Goal: Information Seeking & Learning: Learn about a topic

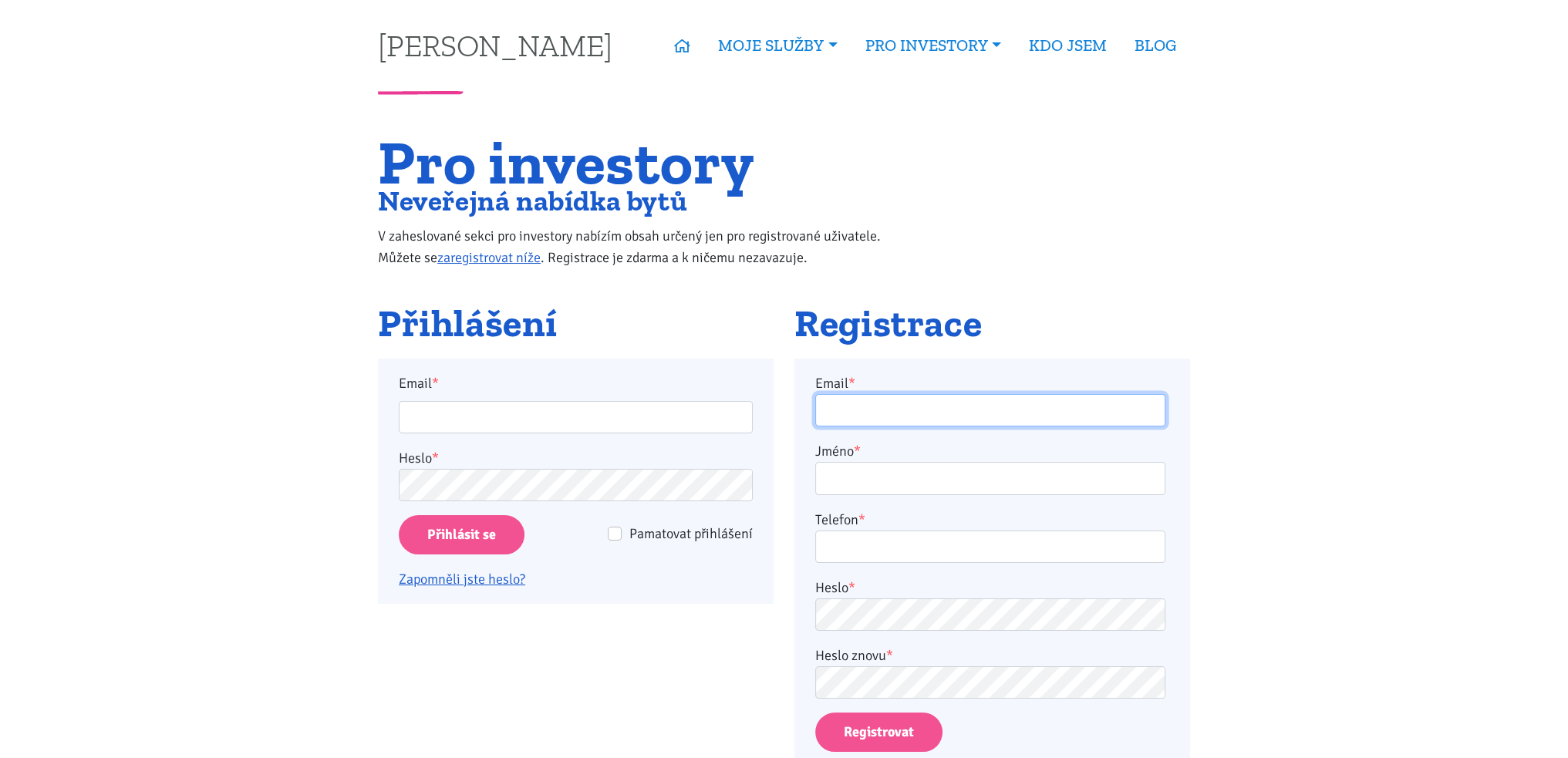
type input "Lubomirmarek1@gmail.com"
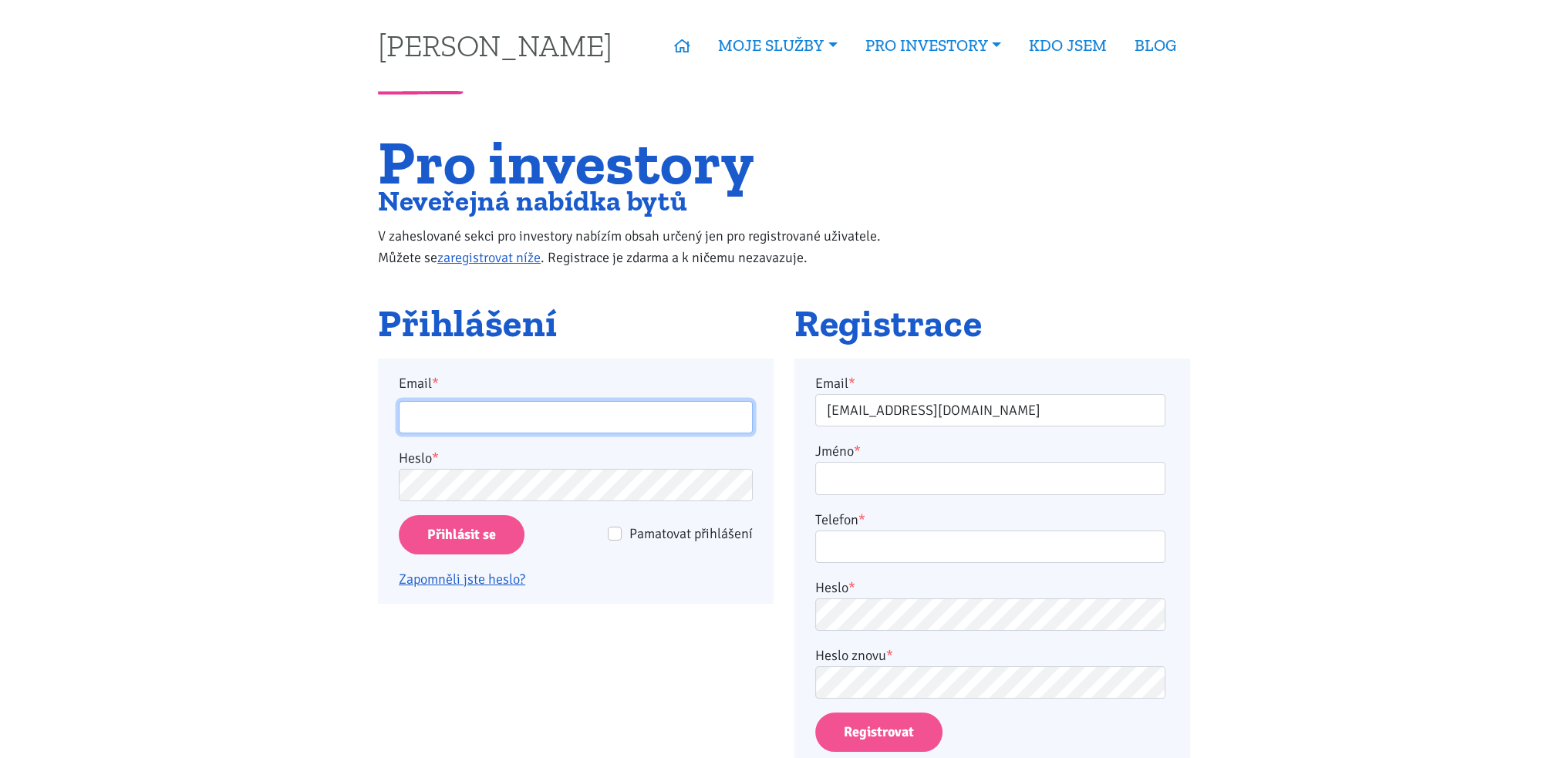
type input "Lubomirmarek1@gmail.com"
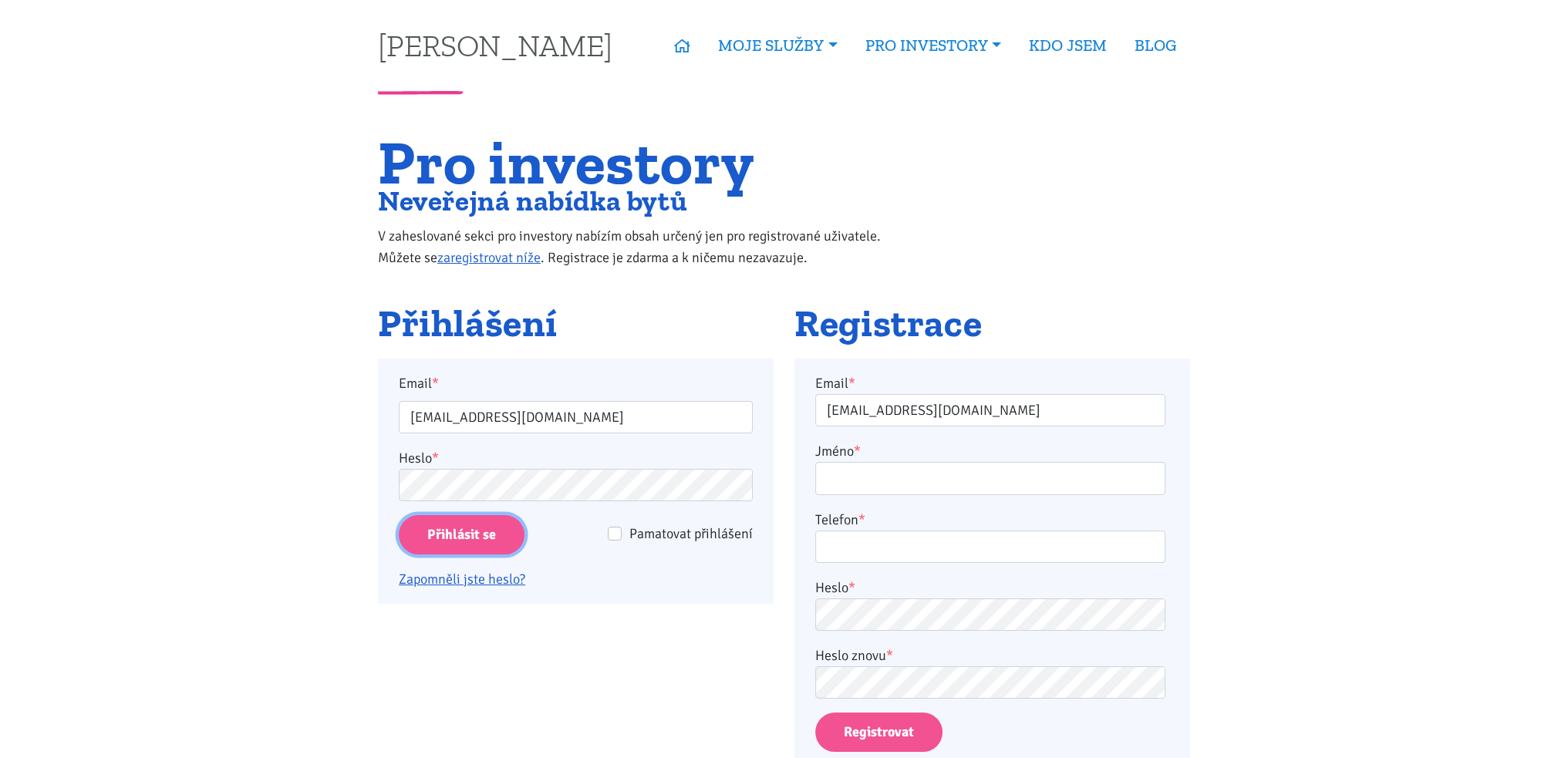
click at [481, 527] on input "Přihlásit se" at bounding box center [460, 535] width 125 height 40
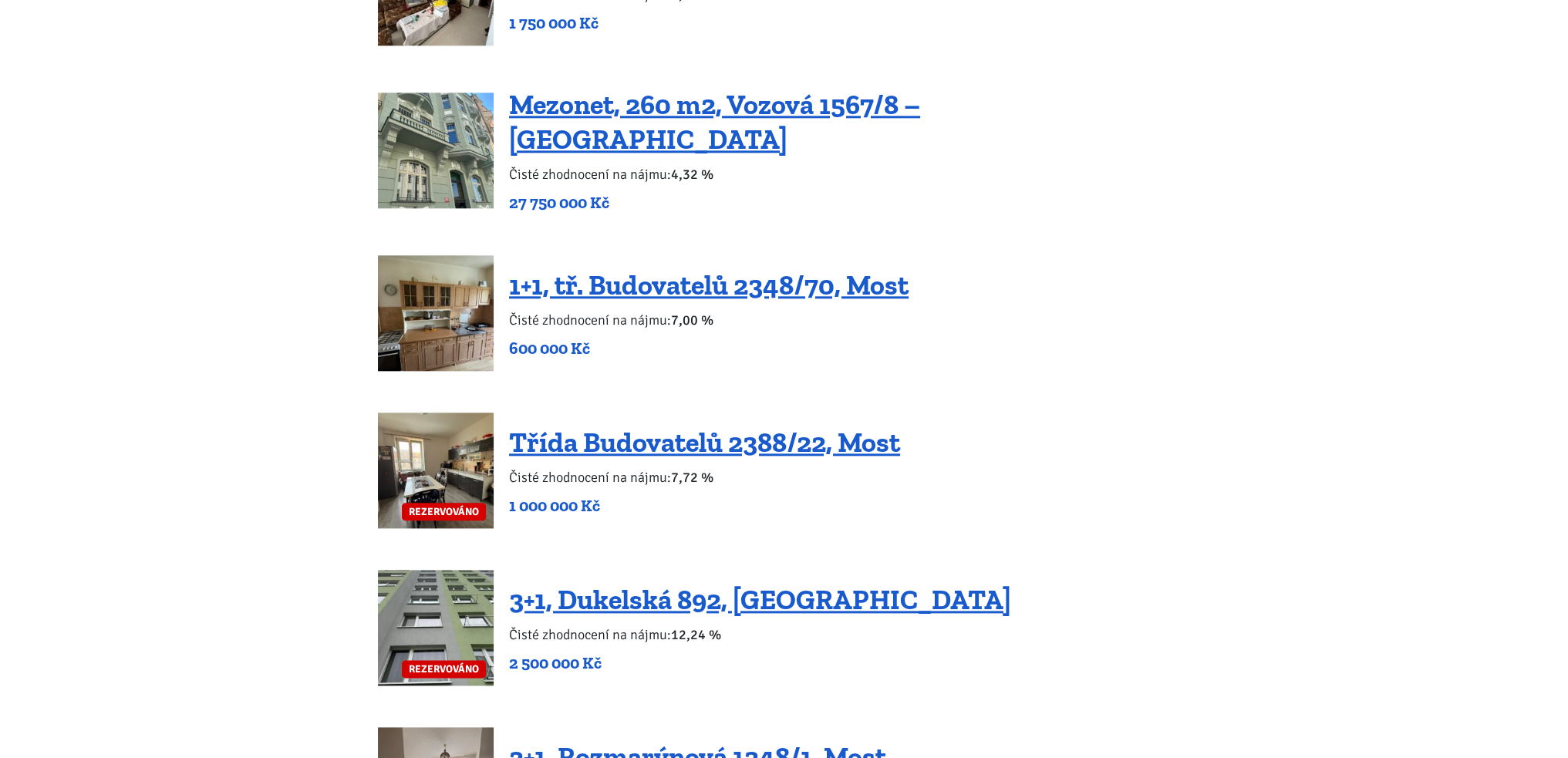
scroll to position [2391, 0]
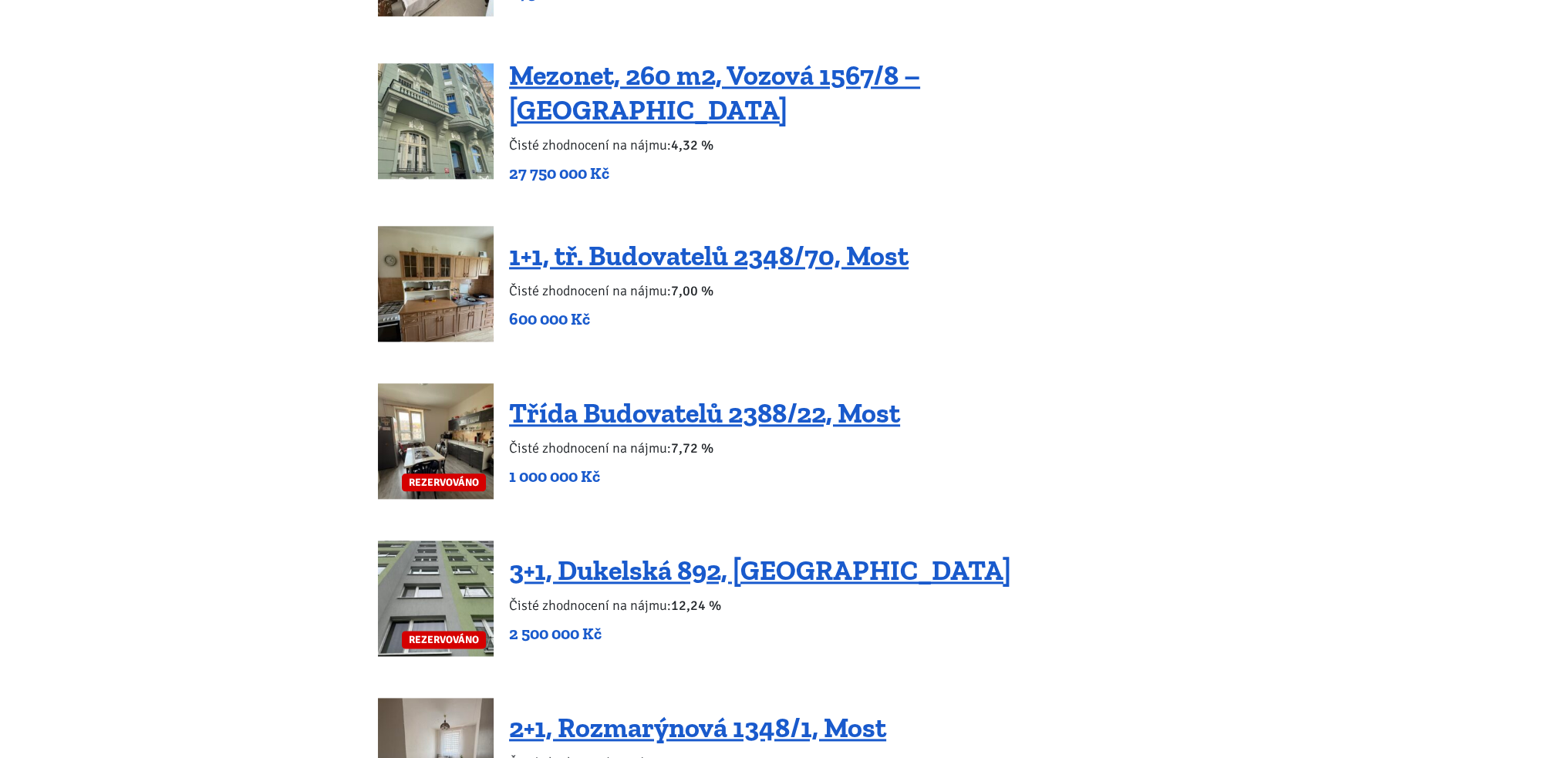
click at [441, 256] on img at bounding box center [435, 284] width 115 height 115
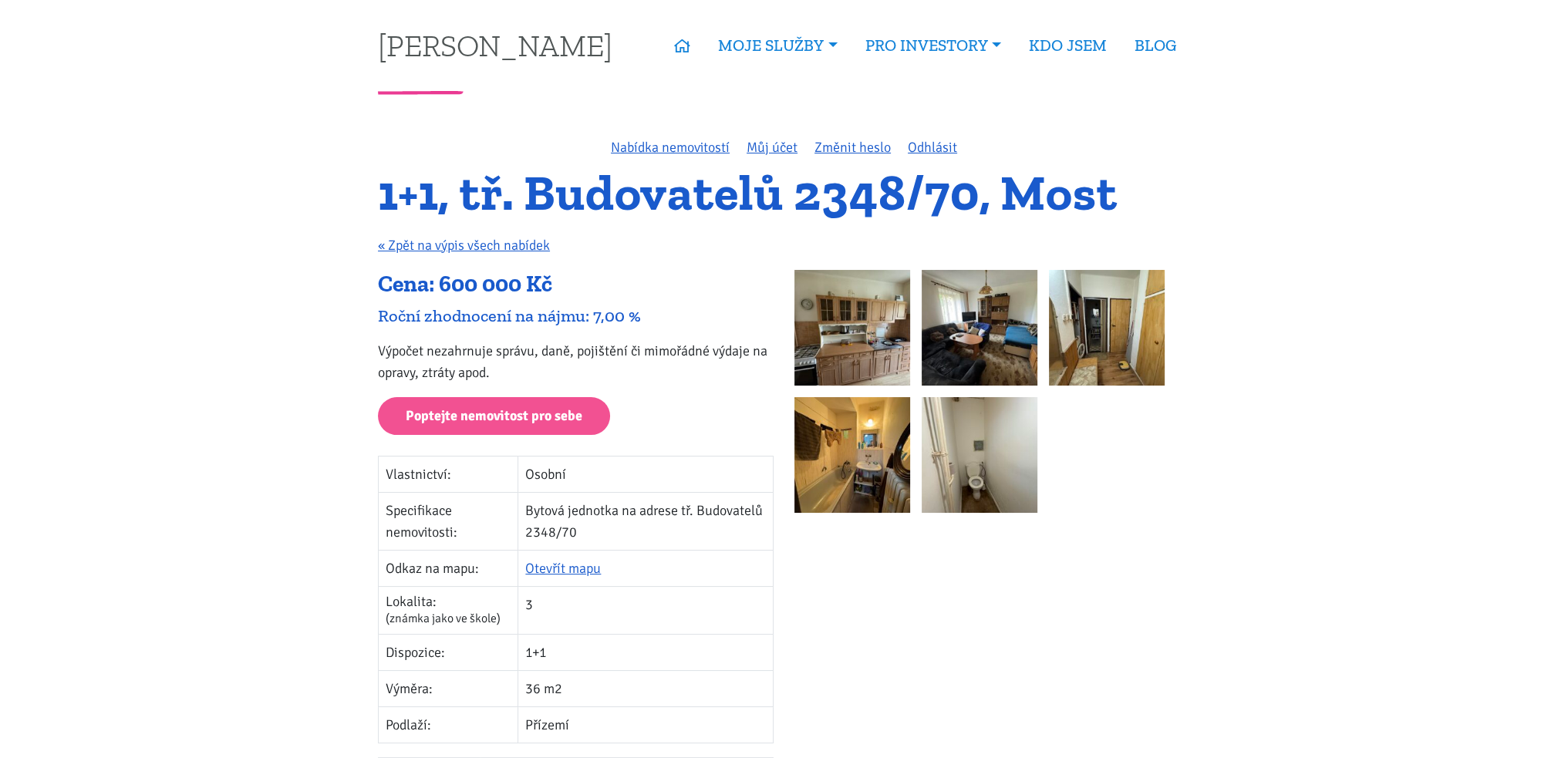
click at [840, 306] on img at bounding box center [852, 327] width 115 height 115
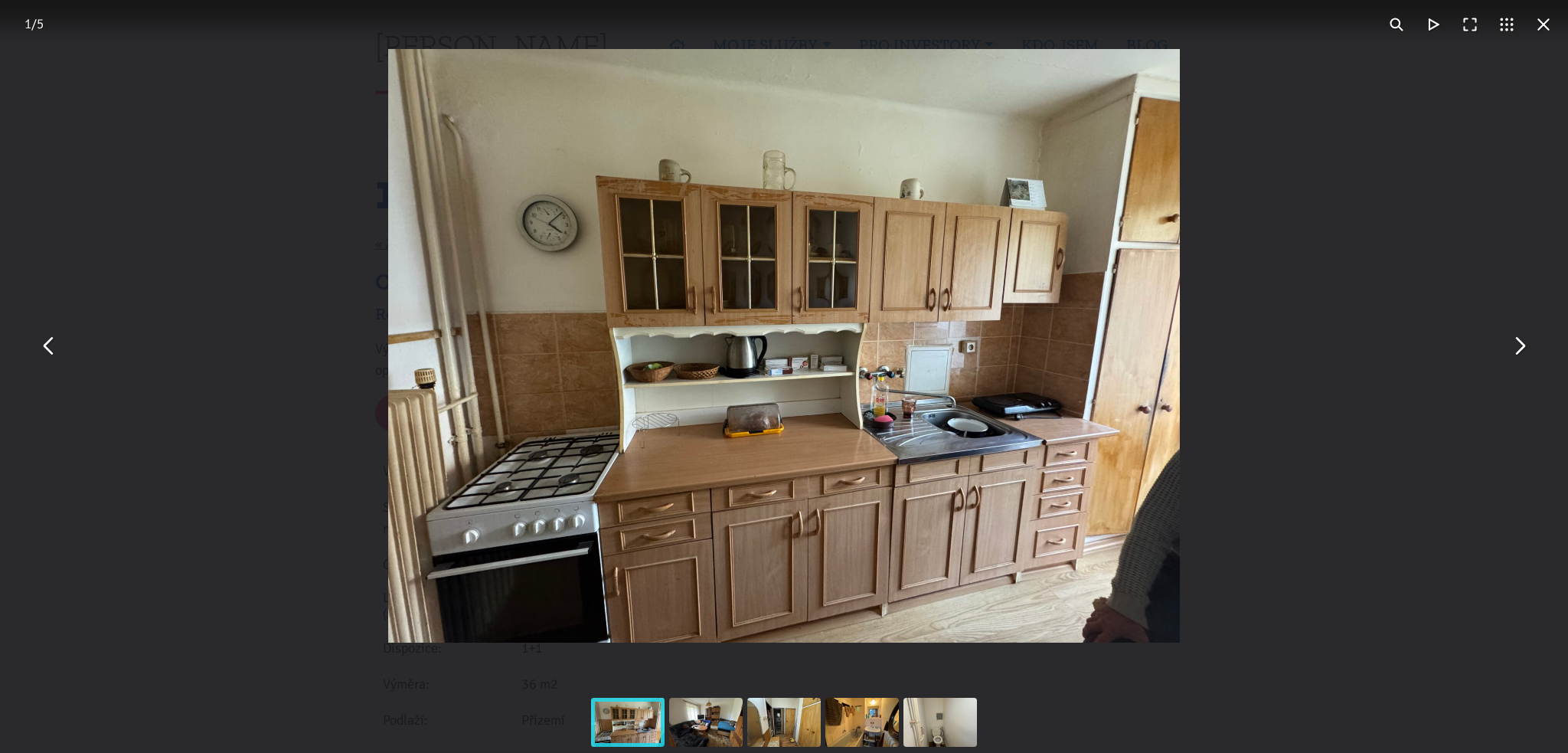
click at [1523, 355] on button "You can close this modal content with the ESC key" at bounding box center [1519, 346] width 37 height 37
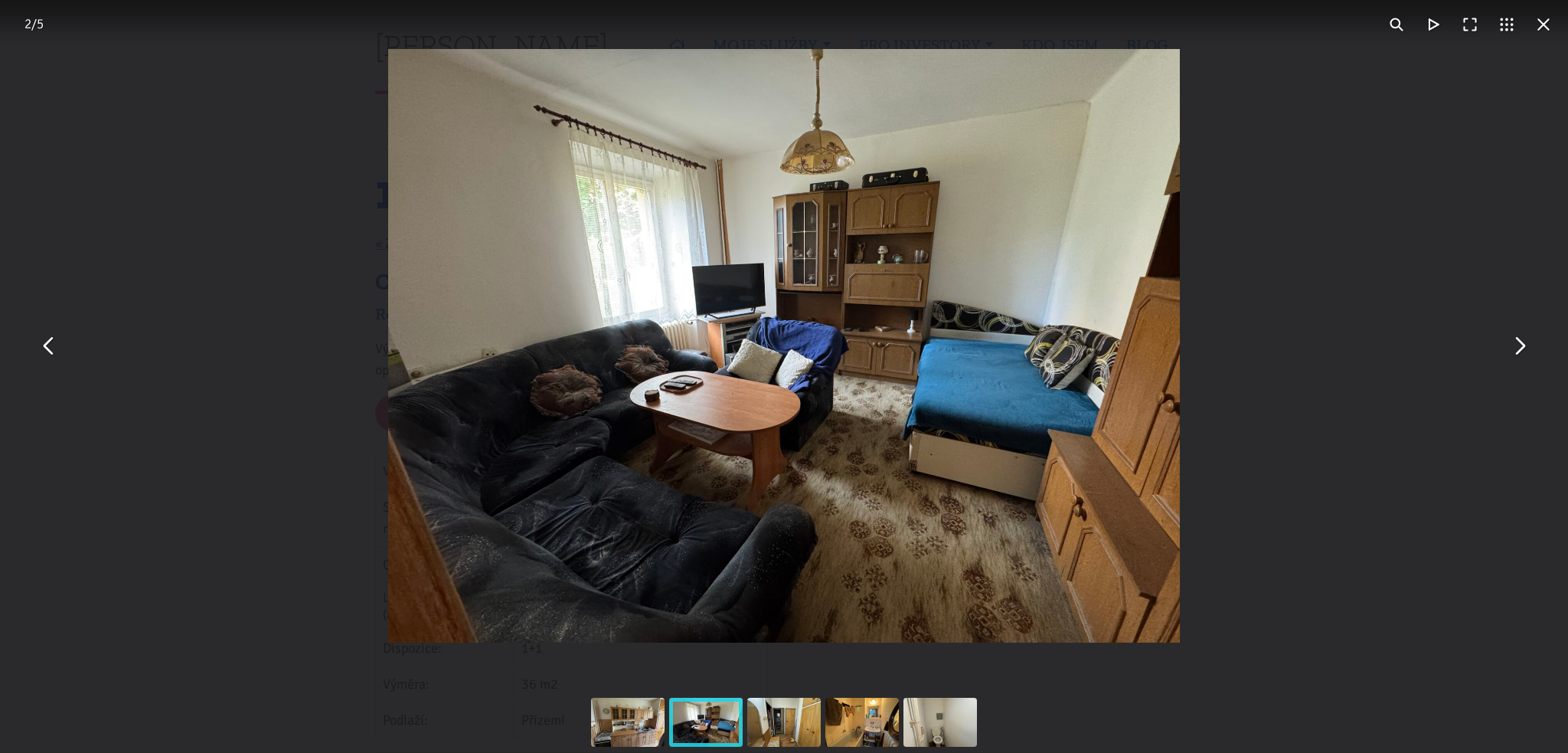
click at [1523, 355] on button "You can close this modal content with the ESC key" at bounding box center [1519, 346] width 37 height 37
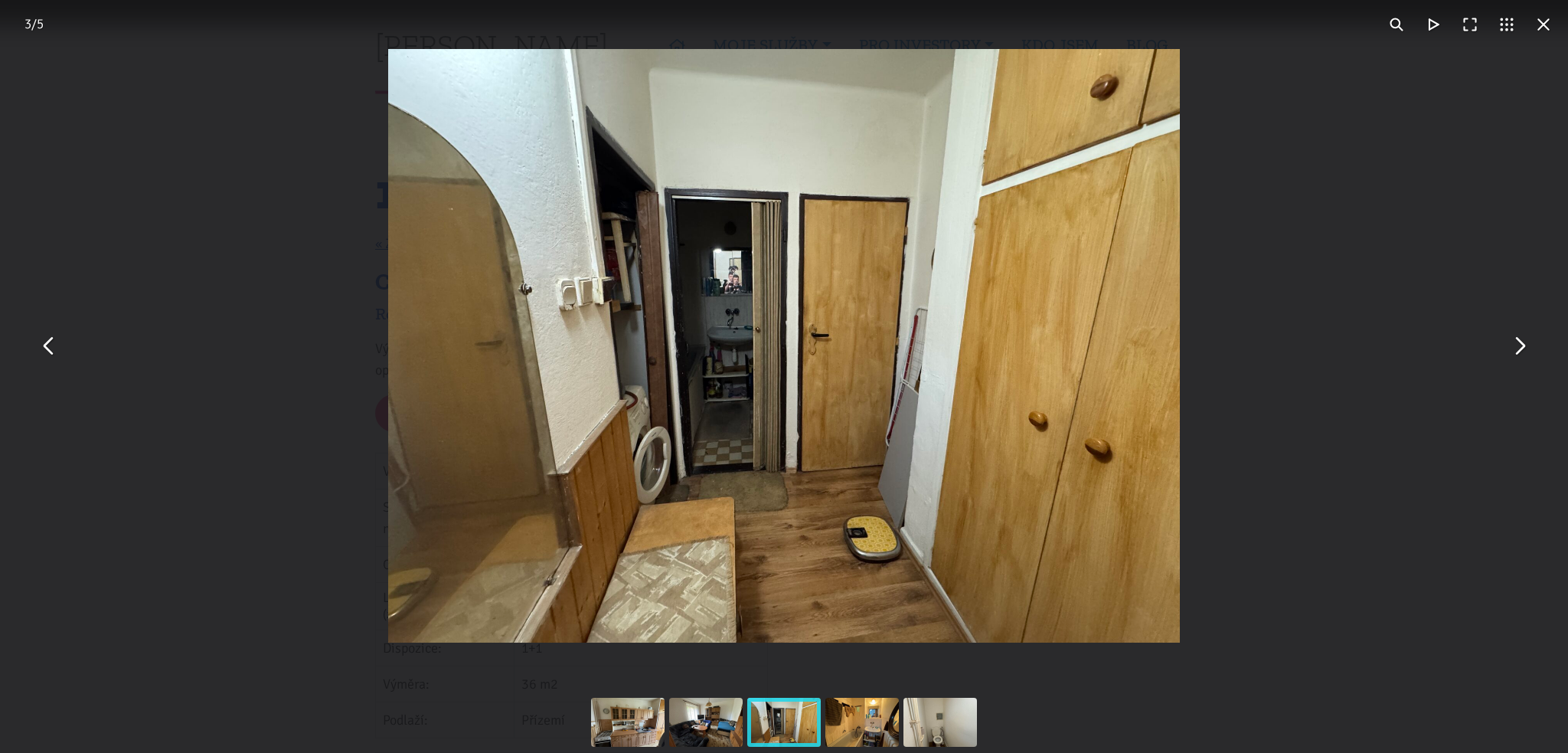
click at [1523, 356] on button "You can close this modal content with the ESC key" at bounding box center [1519, 346] width 37 height 37
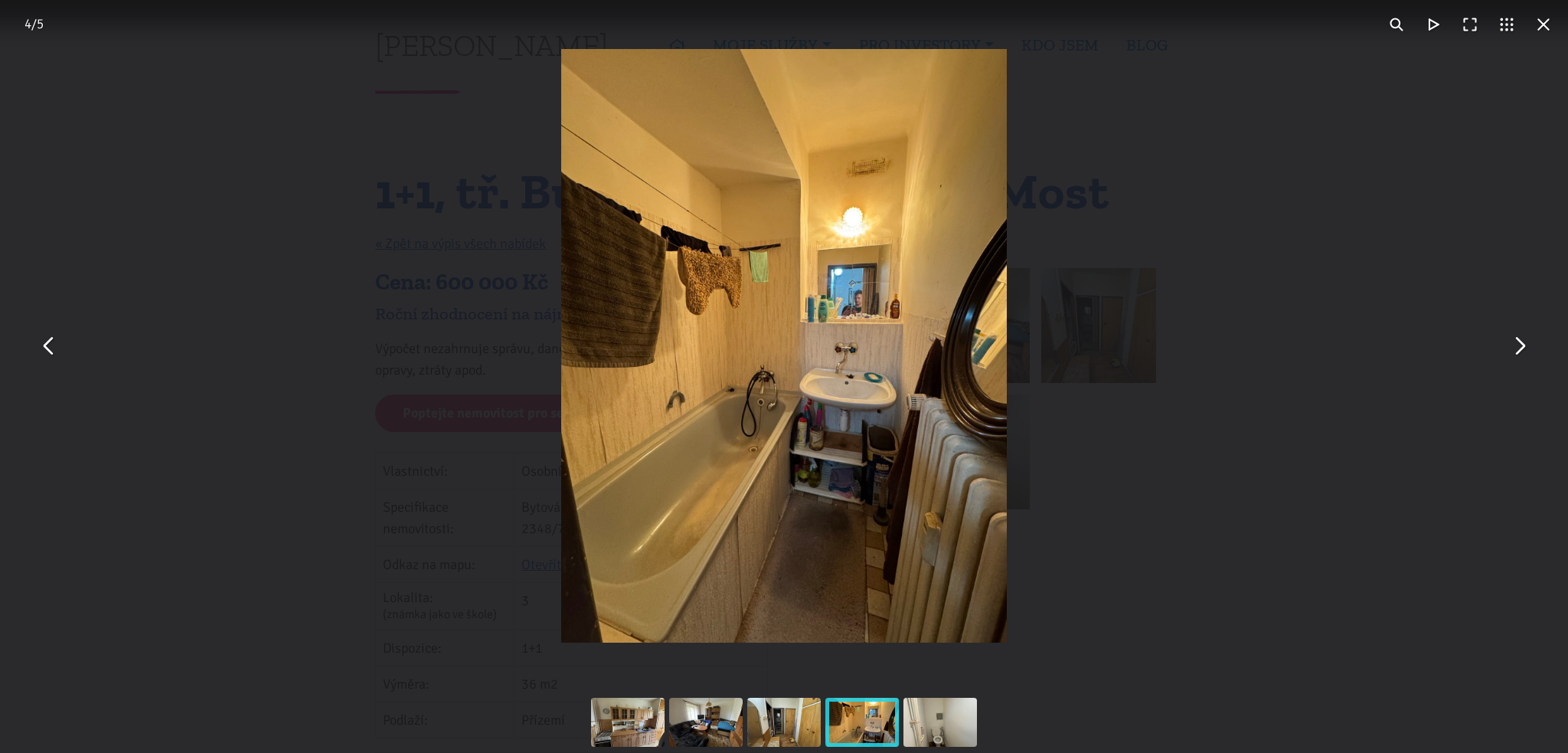
click at [1523, 356] on button "You can close this modal content with the ESC key" at bounding box center [1519, 346] width 37 height 37
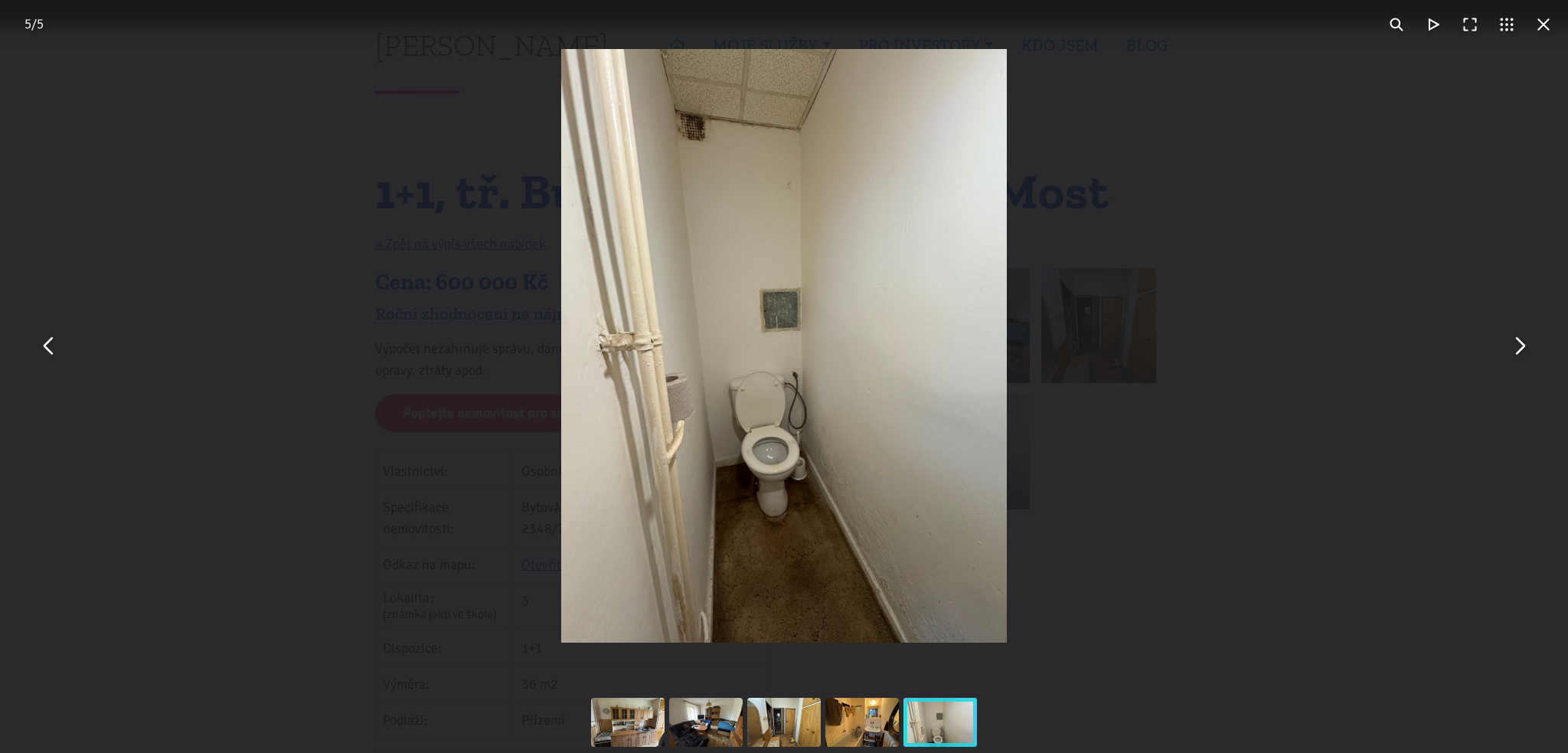
click at [50, 346] on button "You can close this modal content with the ESC key" at bounding box center [48, 346] width 37 height 37
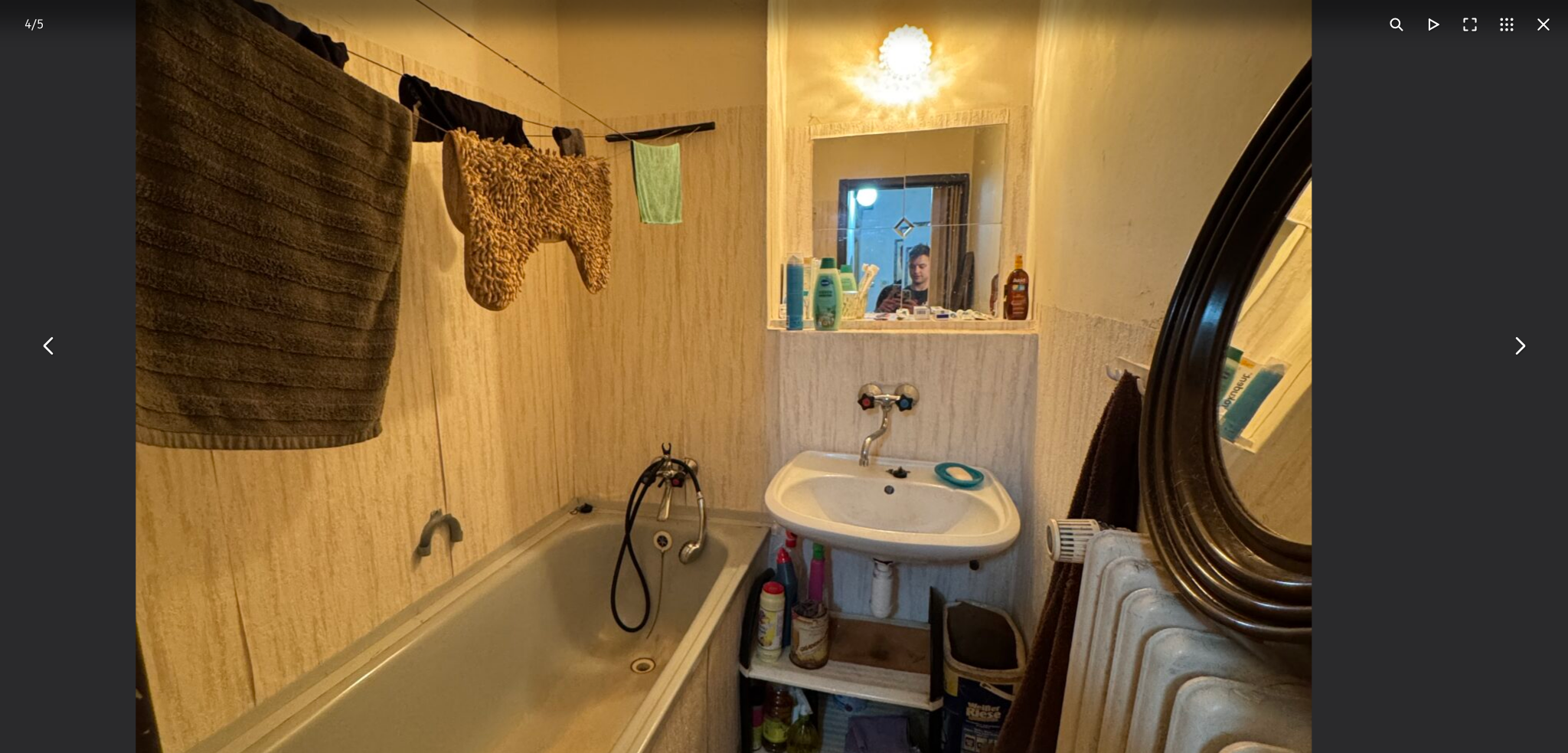
click at [1521, 347] on button "You can close this modal content with the ESC key" at bounding box center [1519, 346] width 37 height 37
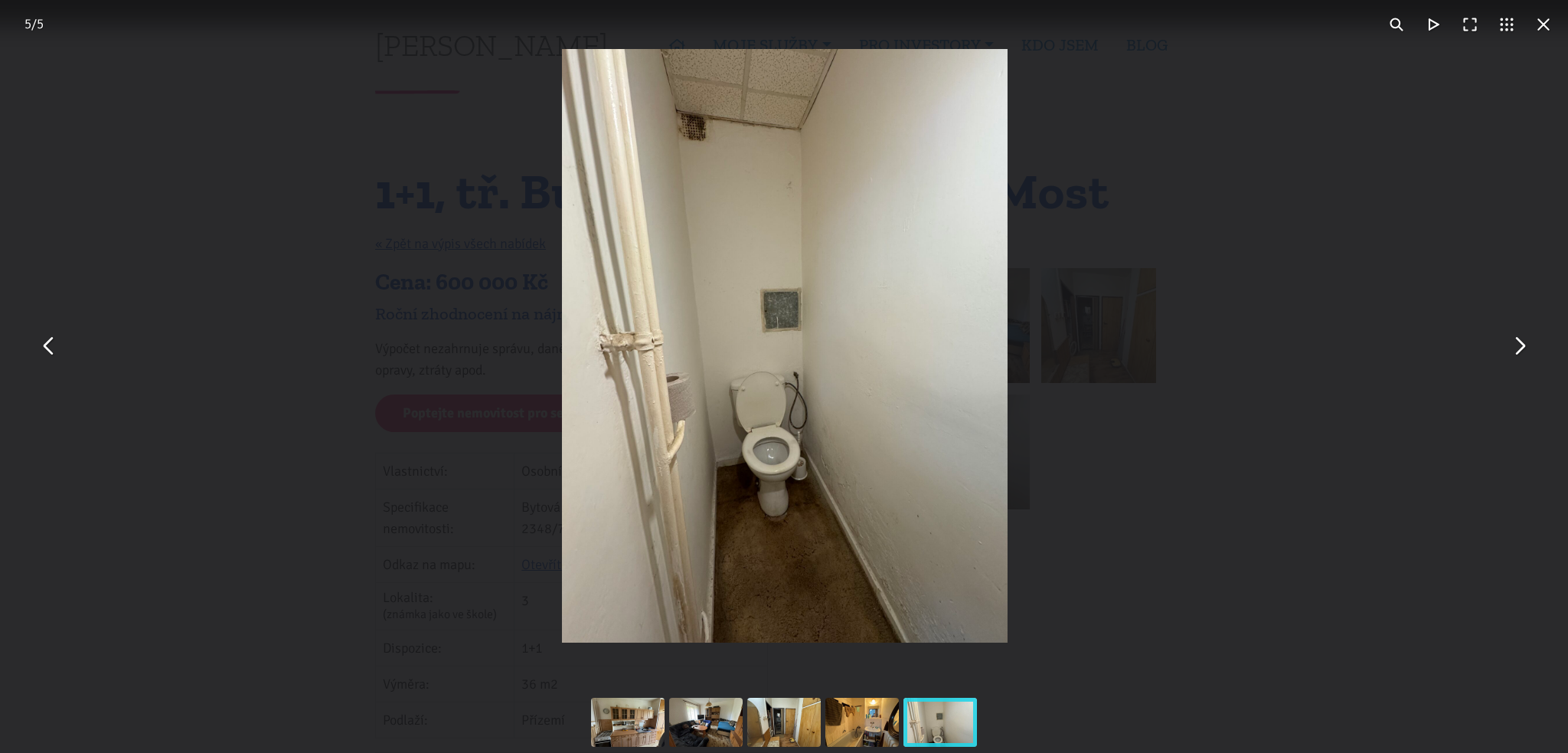
click at [1521, 347] on button "You can close this modal content with the ESC key" at bounding box center [1519, 346] width 37 height 37
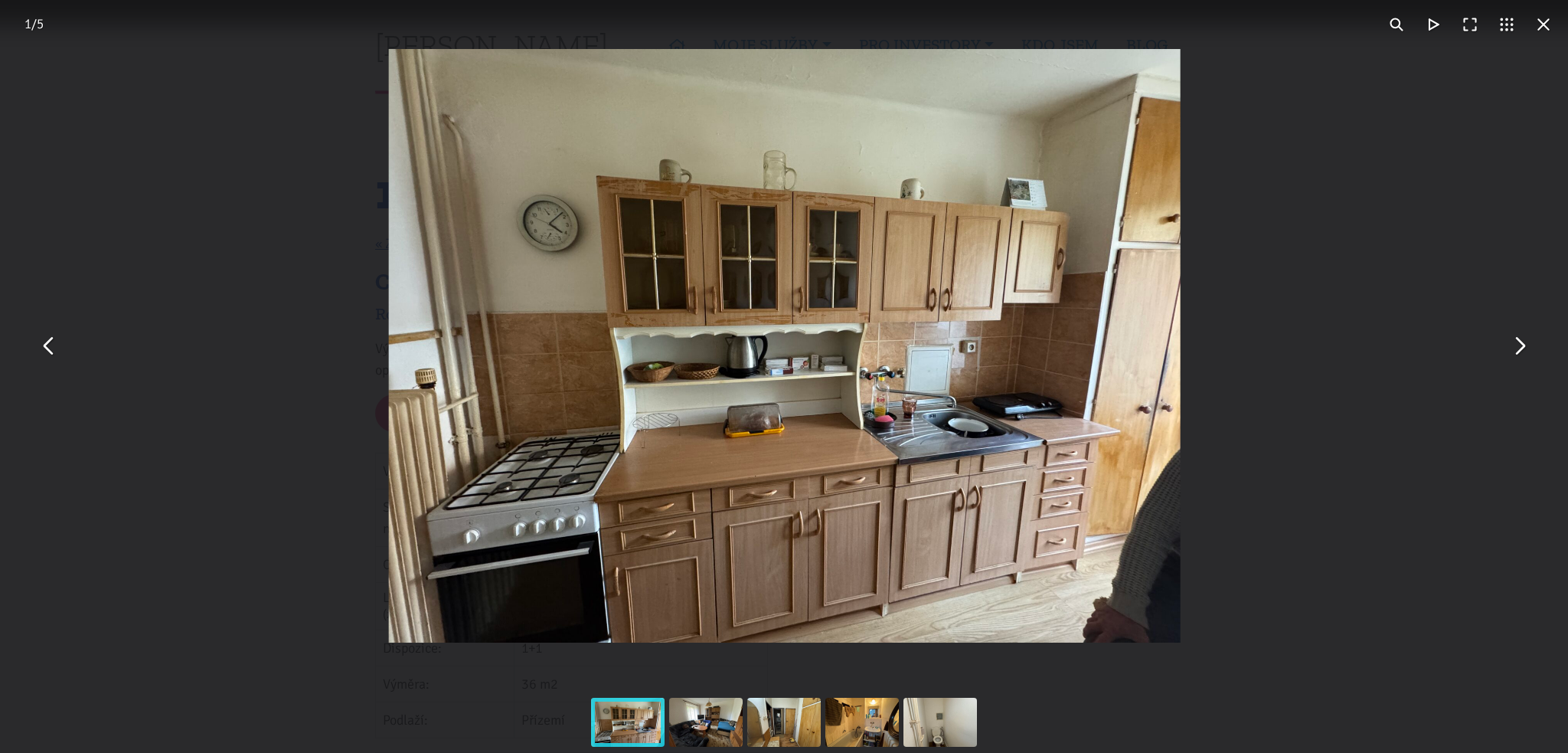
click at [1521, 347] on button "You can close this modal content with the ESC key" at bounding box center [1519, 346] width 37 height 37
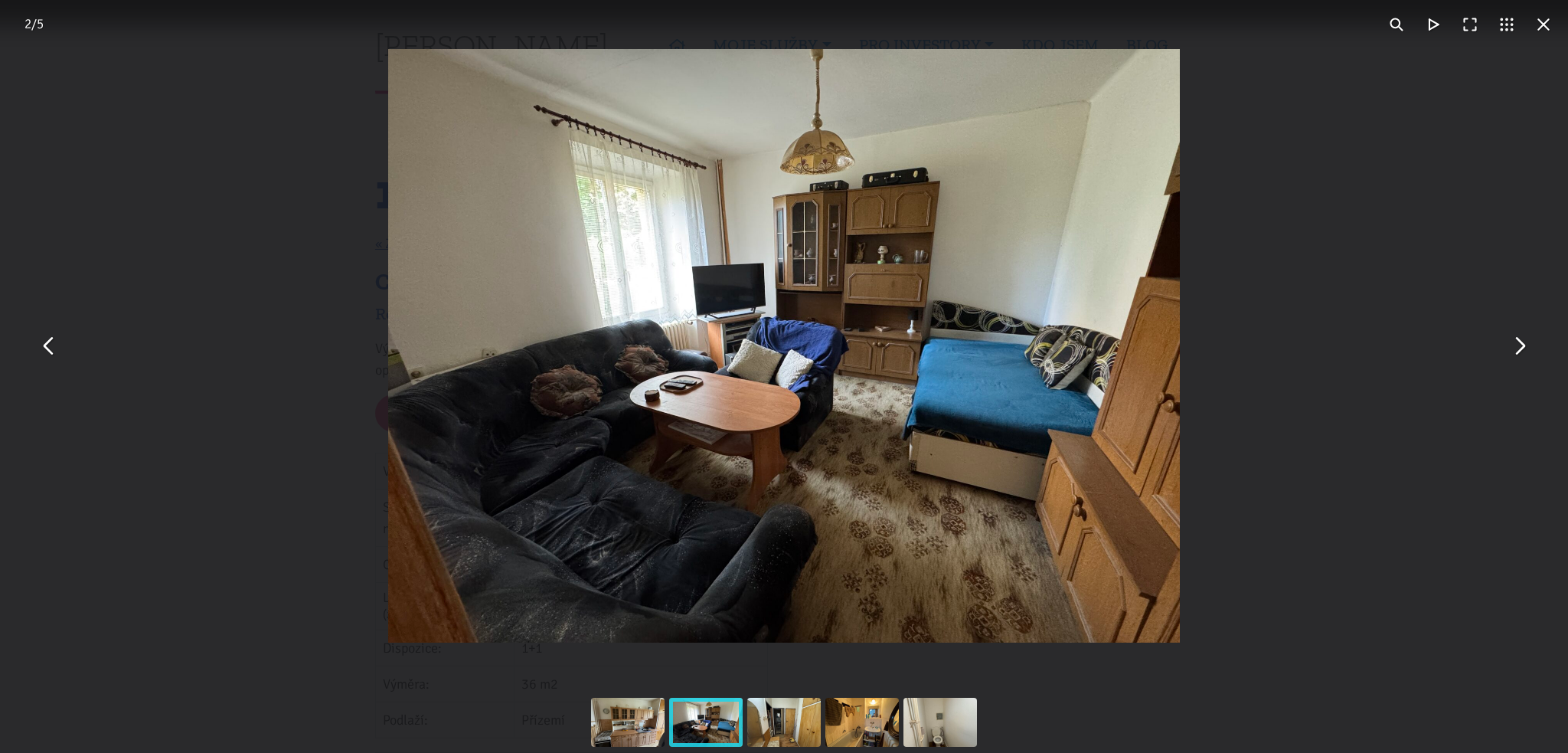
click at [1521, 347] on button "You can close this modal content with the ESC key" at bounding box center [1519, 346] width 37 height 37
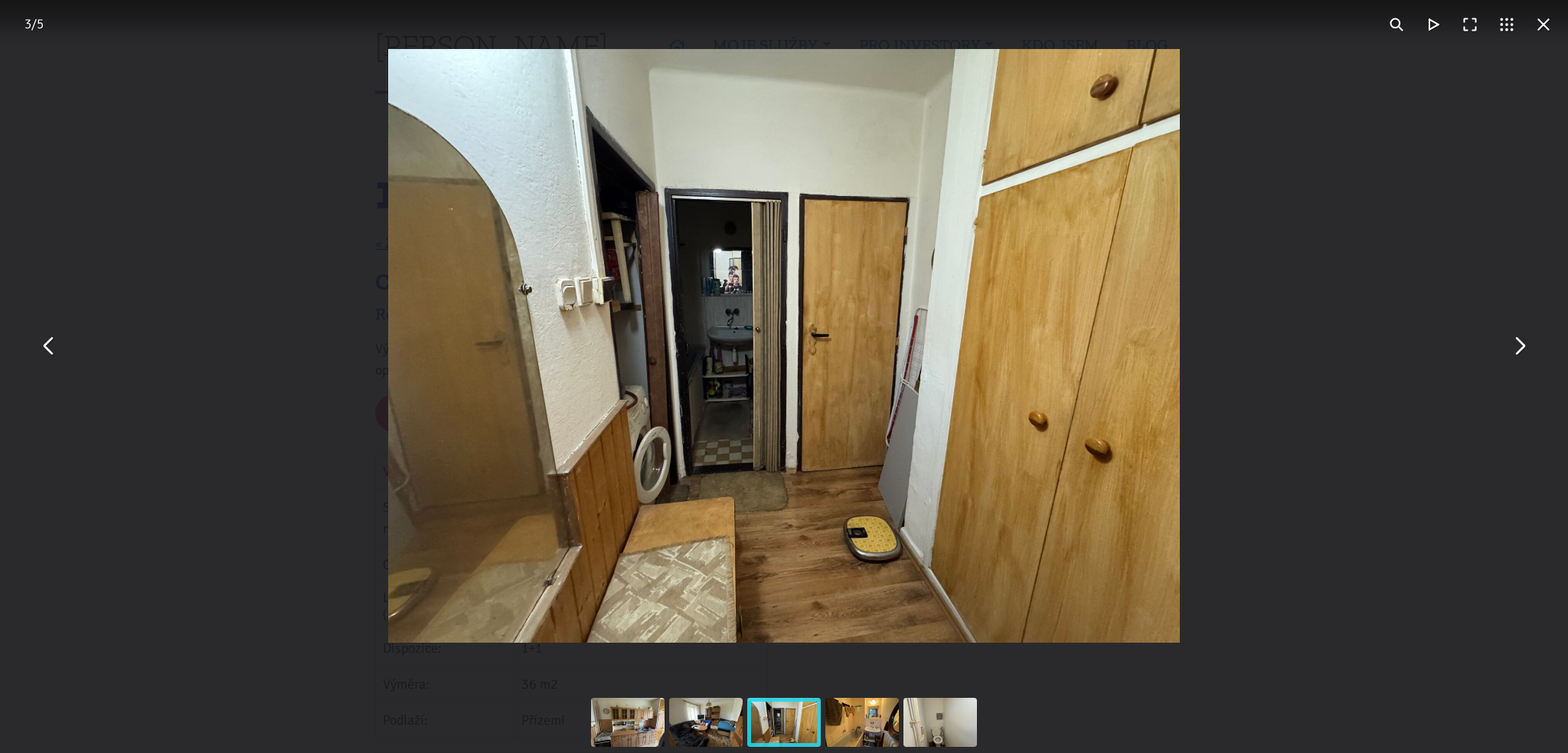
click at [1521, 347] on button "You can close this modal content with the ESC key" at bounding box center [1519, 346] width 37 height 37
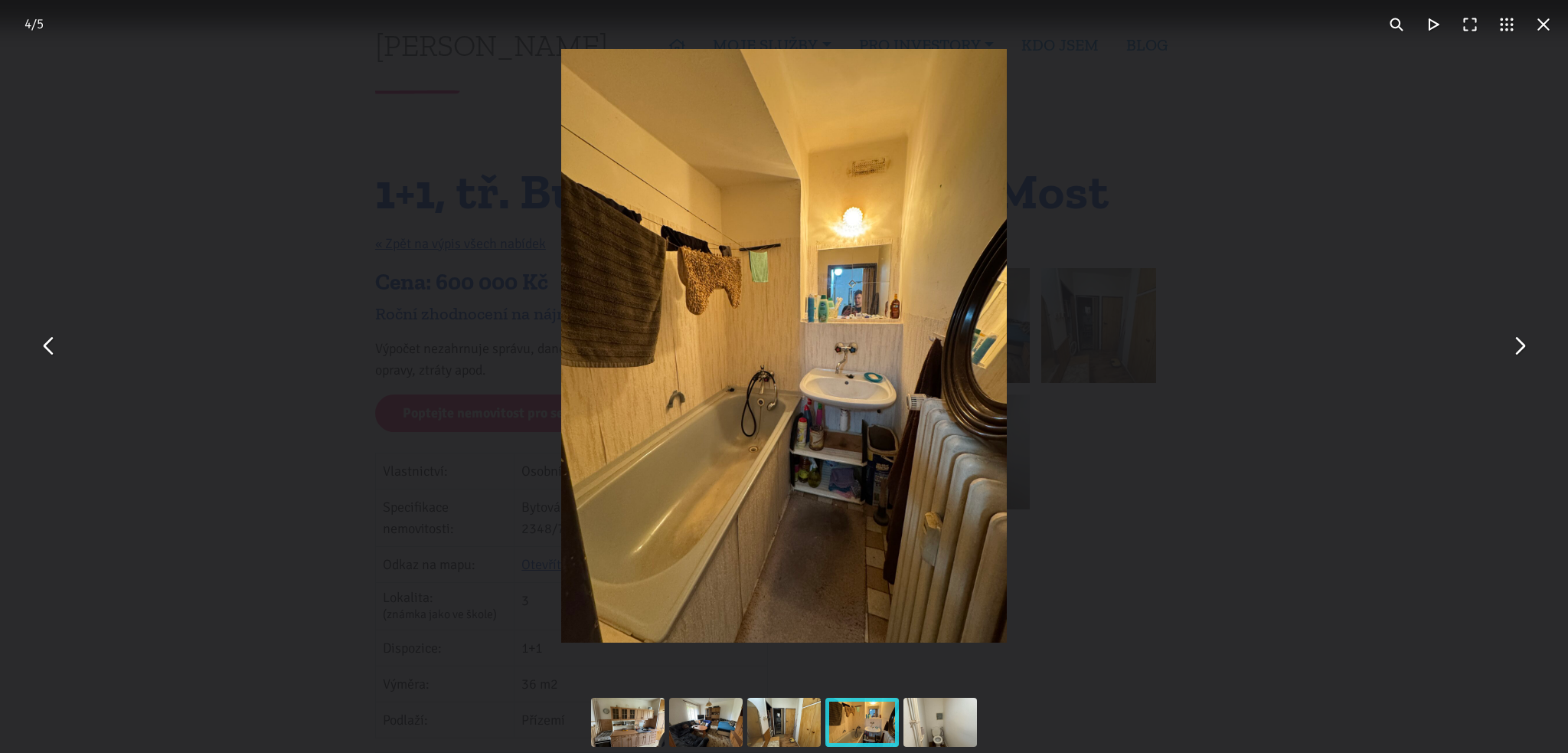
click at [1547, 27] on button "You can close this modal content with the ESC key" at bounding box center [1544, 24] width 37 height 37
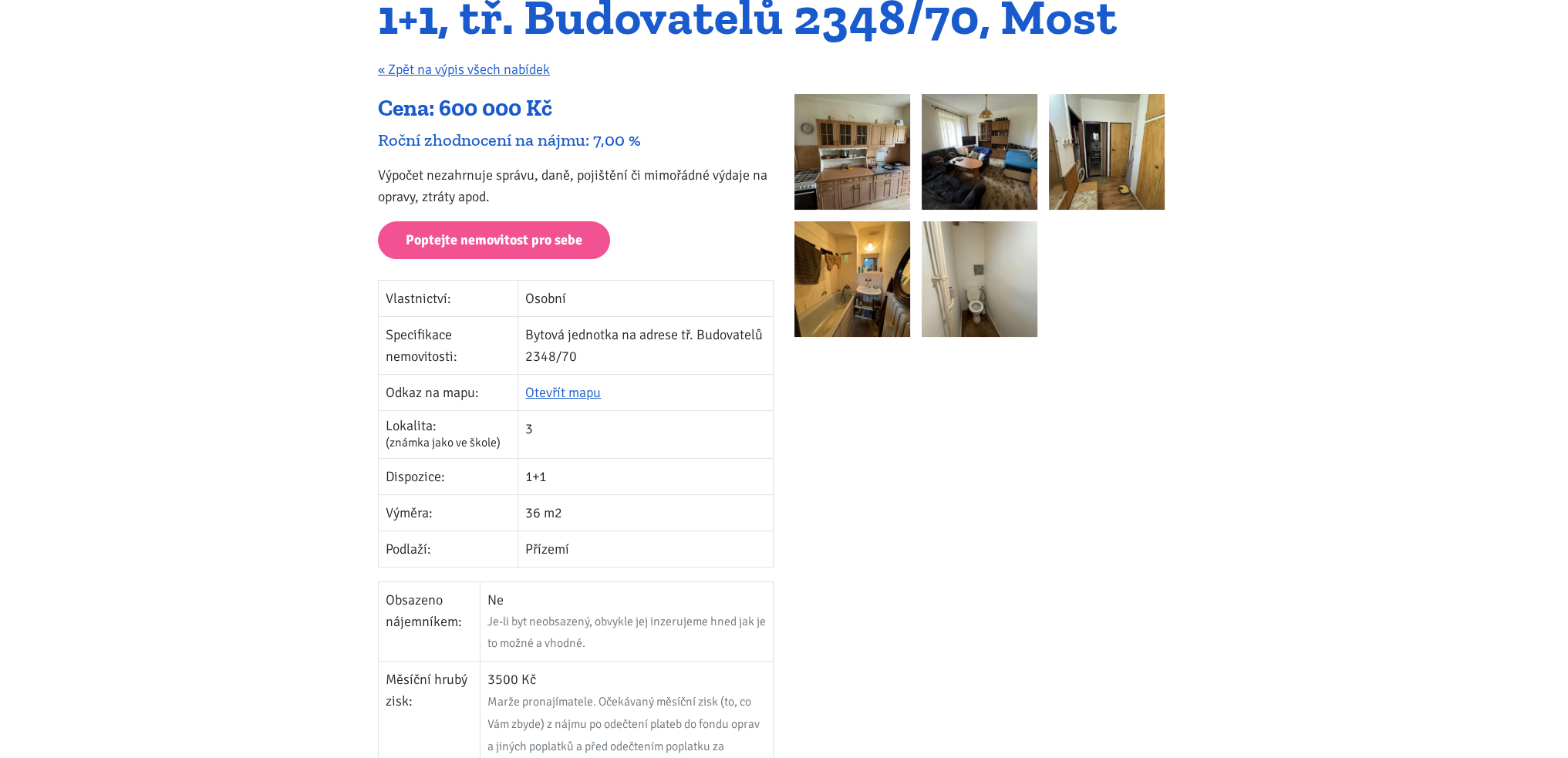
scroll to position [154, 0]
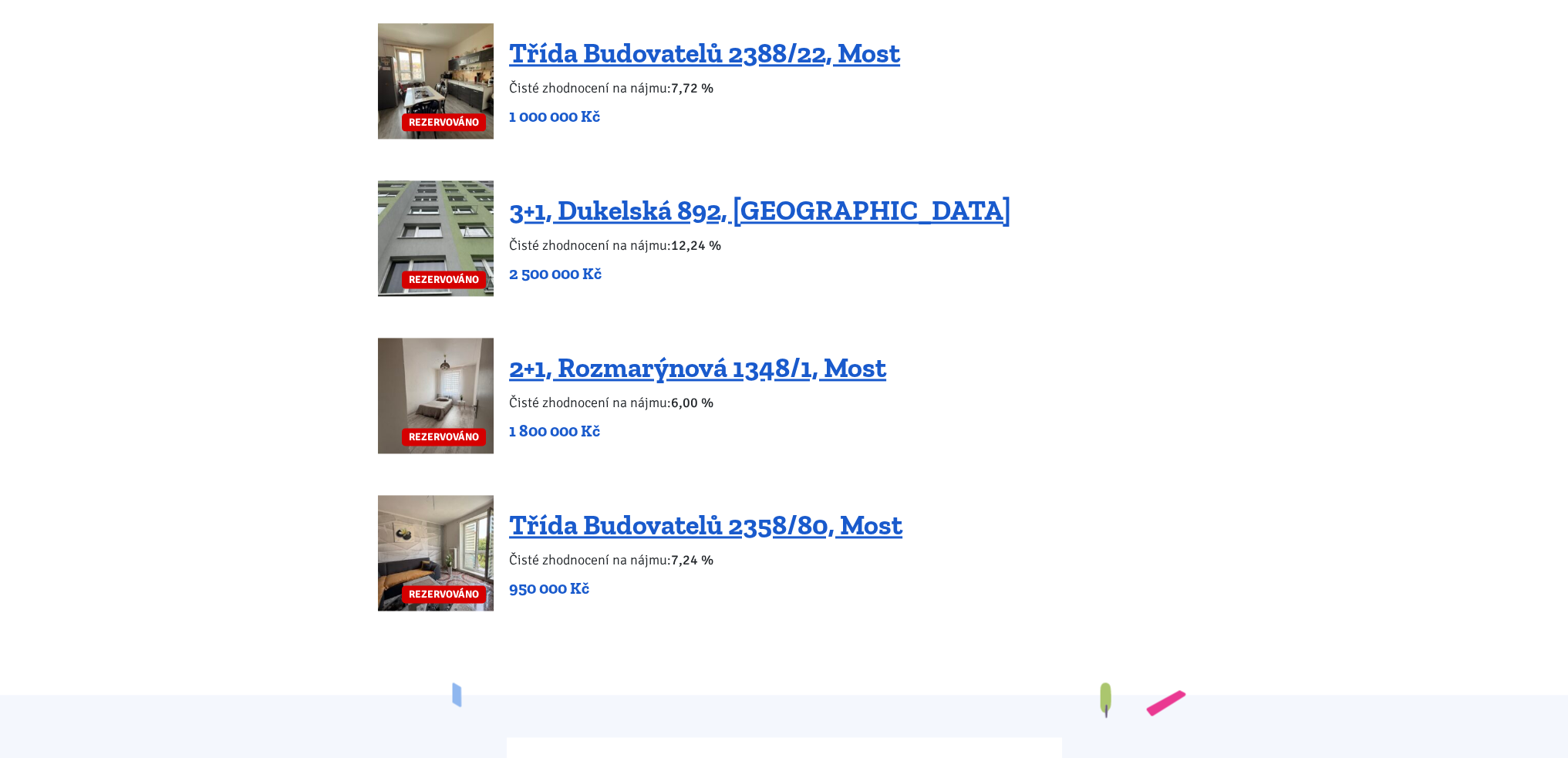
scroll to position [2931, 0]
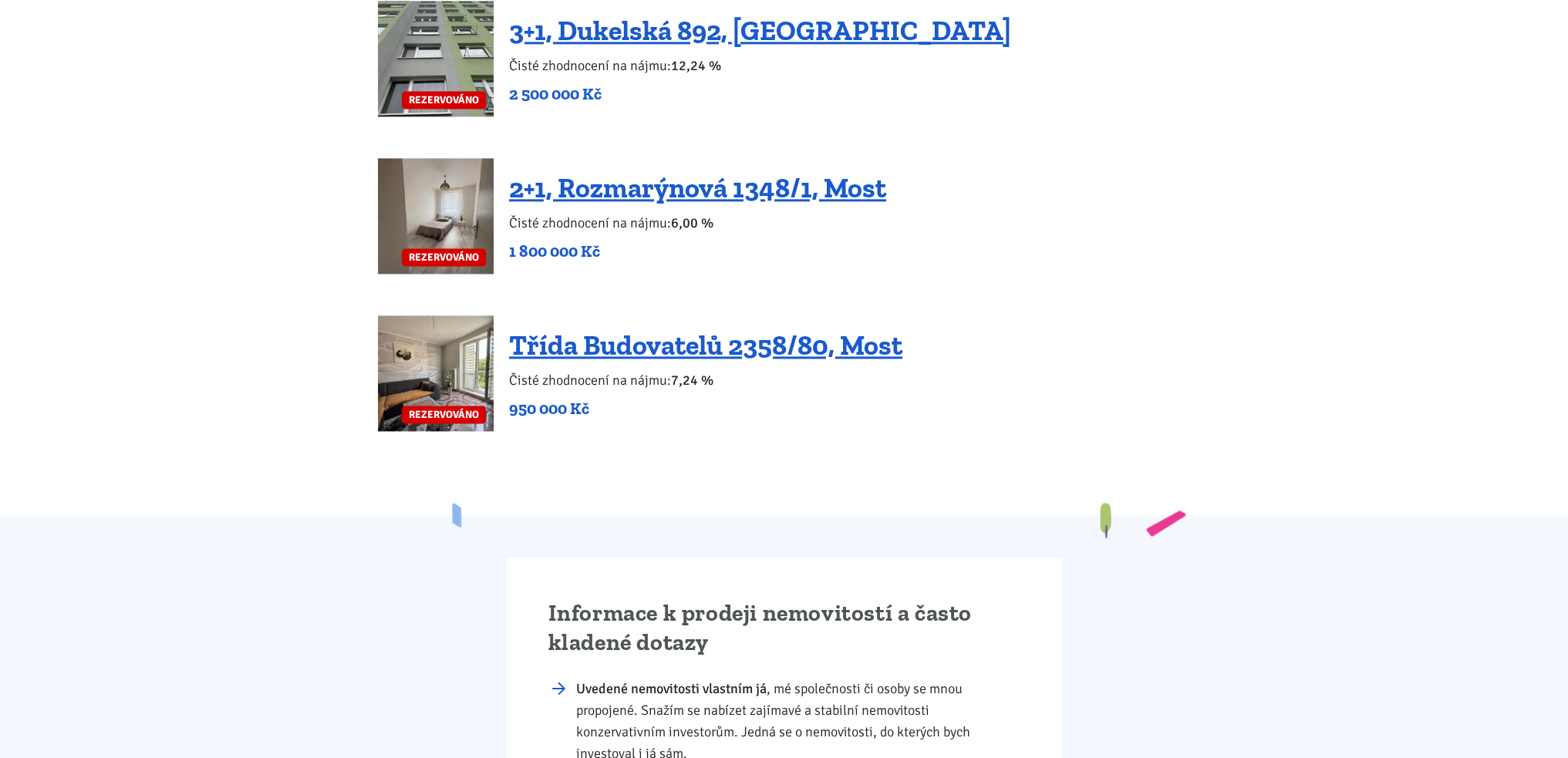
click at [451, 354] on img at bounding box center [435, 373] width 115 height 115
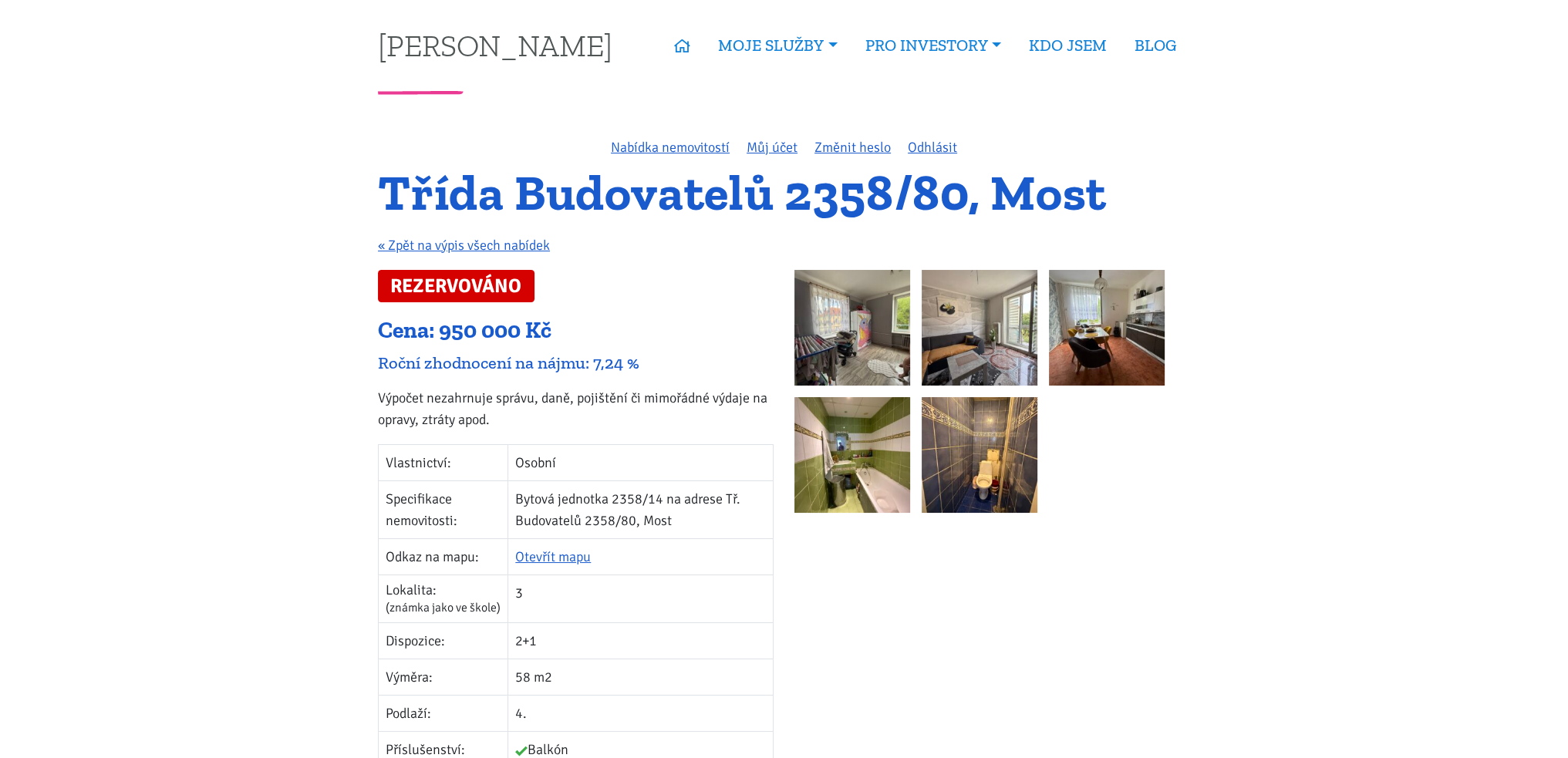
click at [886, 324] on img at bounding box center [852, 327] width 115 height 115
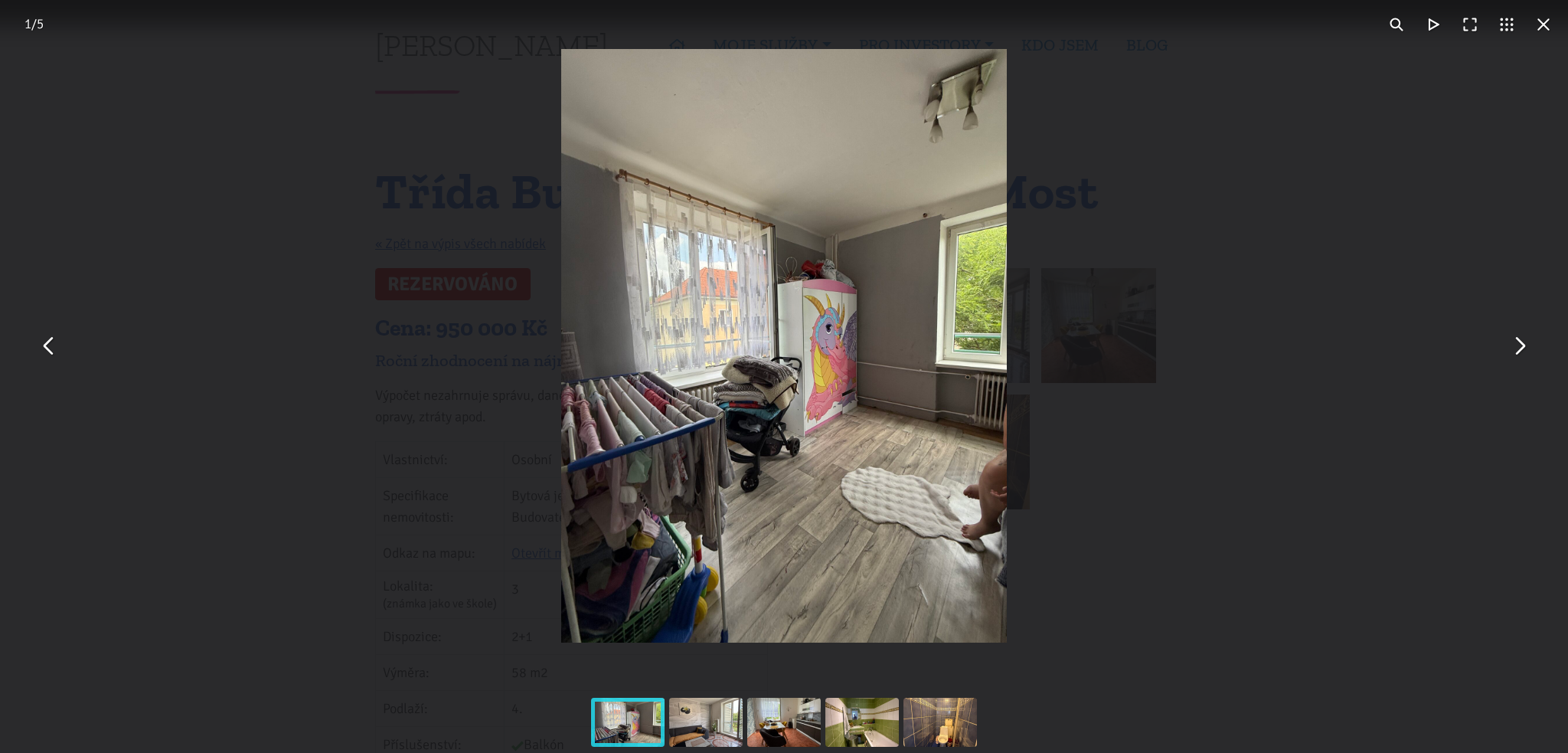
click at [1521, 347] on button "You can close this modal content with the ESC key" at bounding box center [1519, 346] width 37 height 37
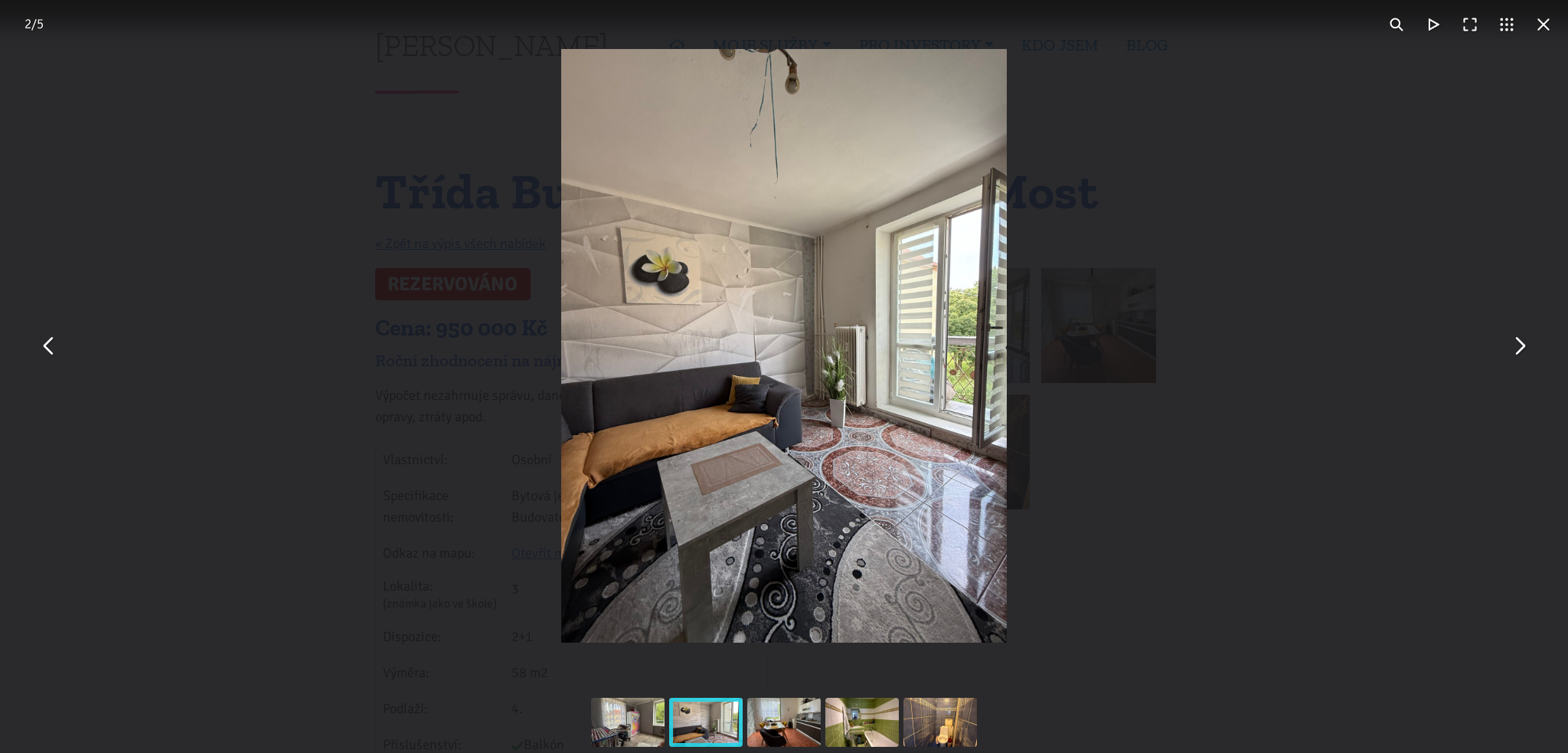
click at [1521, 347] on button "You can close this modal content with the ESC key" at bounding box center [1519, 346] width 37 height 37
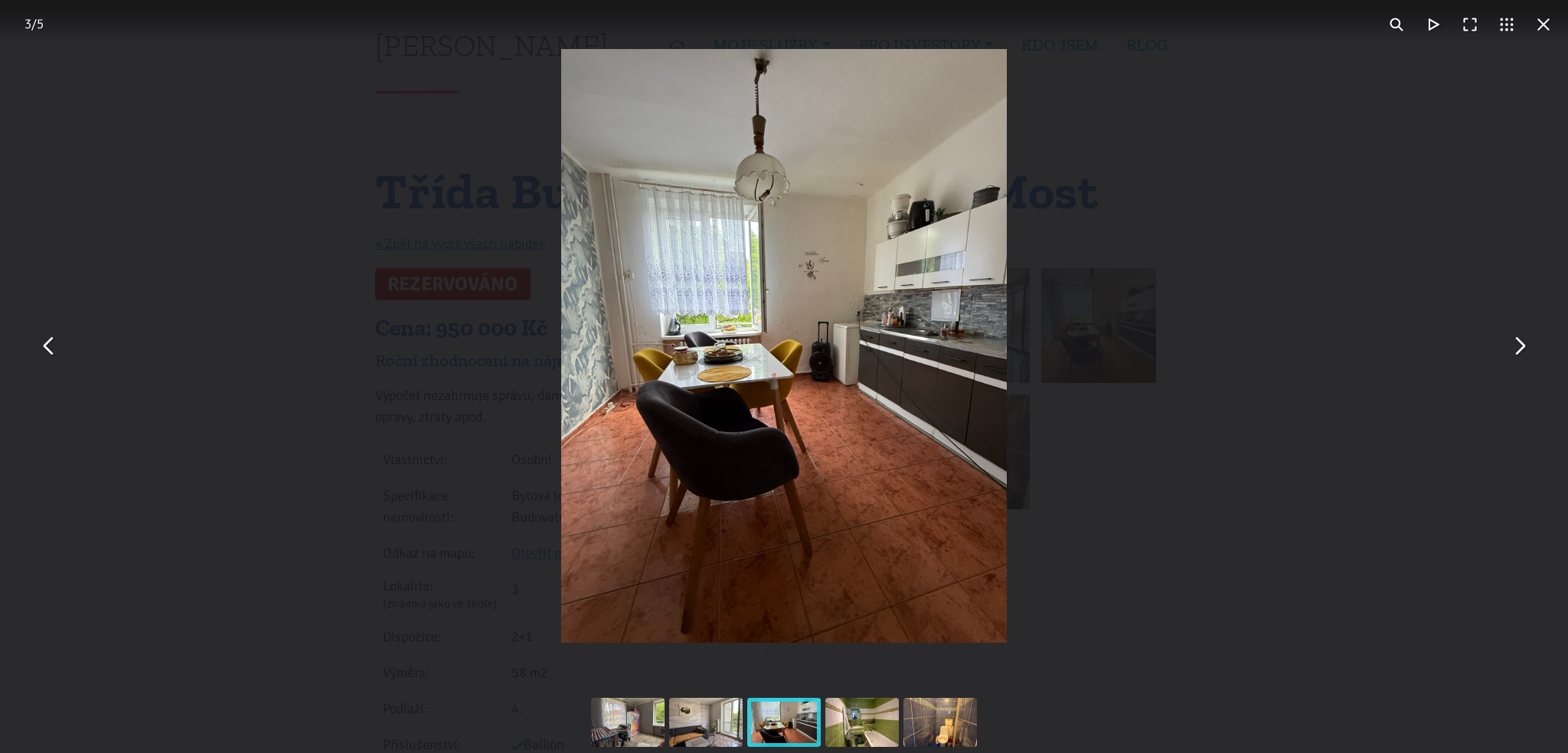
click at [1521, 347] on button "You can close this modal content with the ESC key" at bounding box center [1519, 346] width 37 height 37
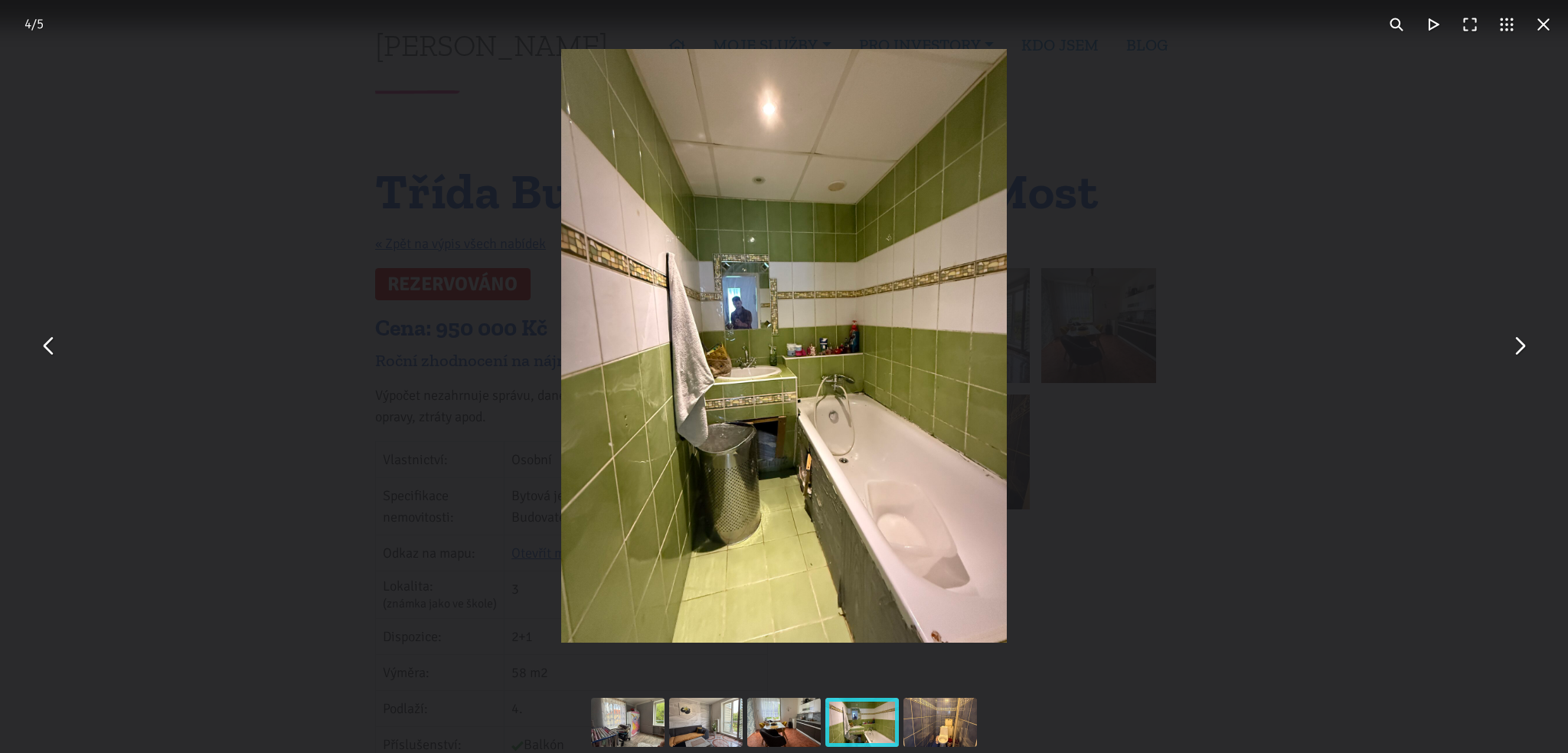
click at [1521, 347] on button "You can close this modal content with the ESC key" at bounding box center [1519, 346] width 37 height 37
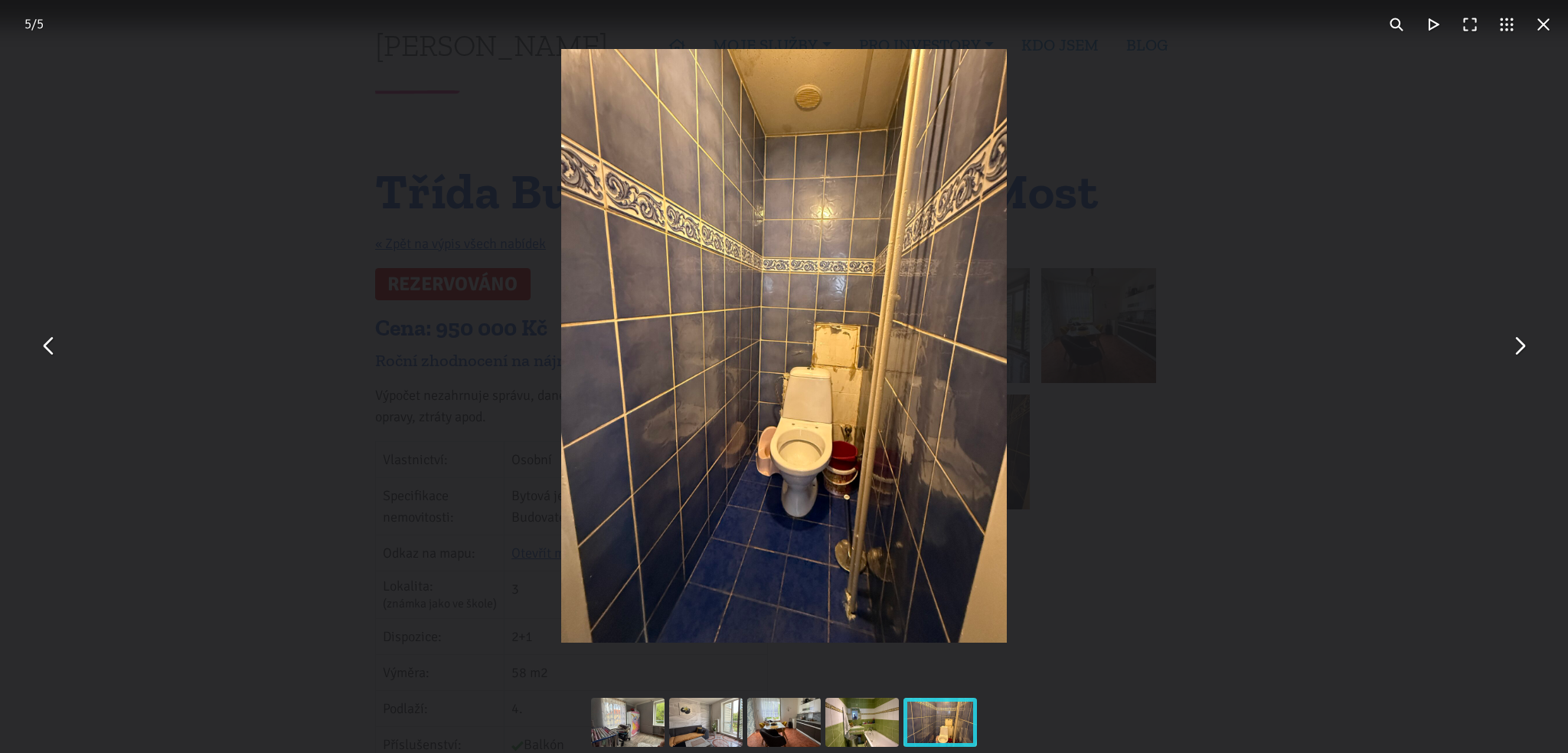
click at [44, 354] on button "You can close this modal content with the ESC key" at bounding box center [48, 346] width 37 height 37
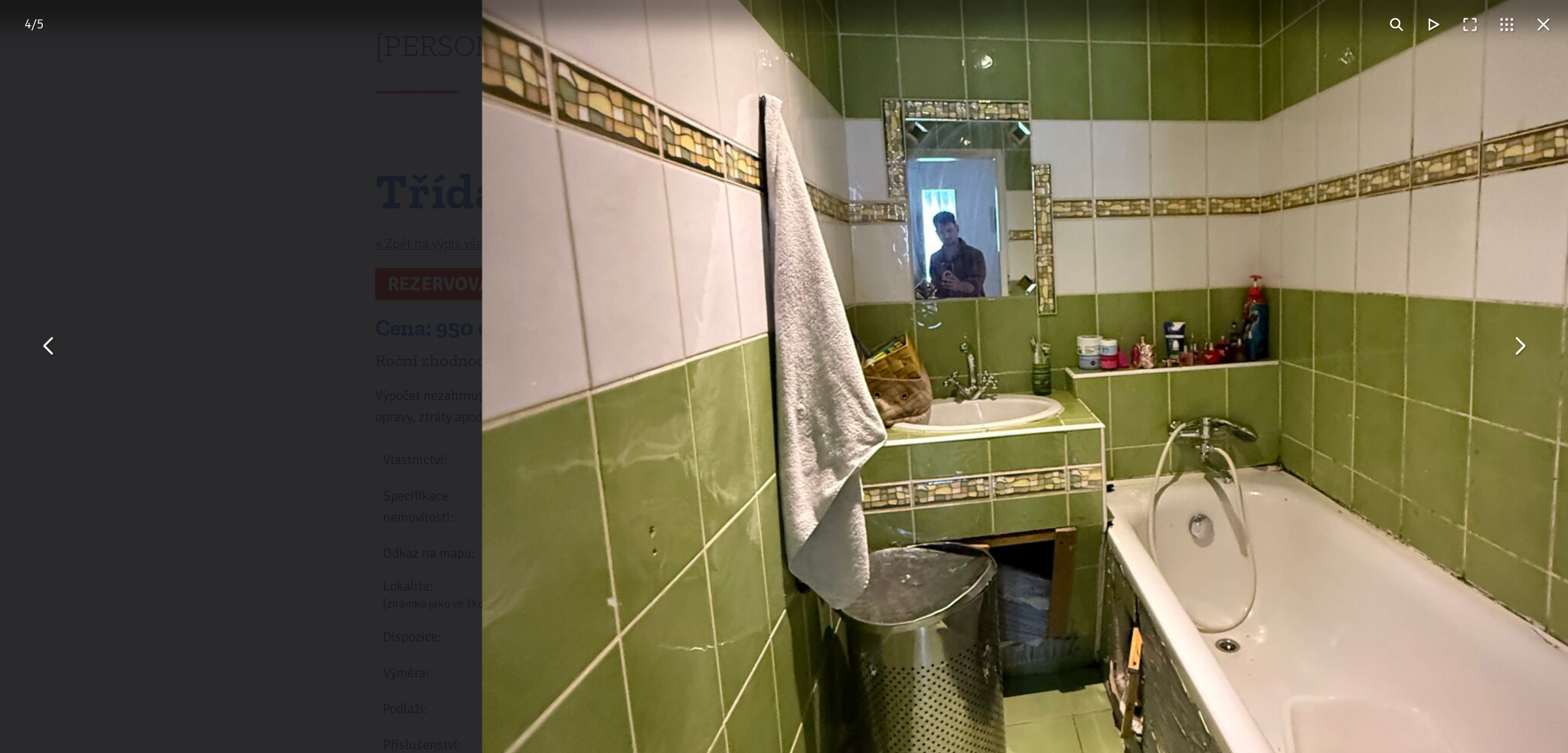
click at [1521, 348] on button "You can close this modal content with the ESC key" at bounding box center [1519, 346] width 37 height 37
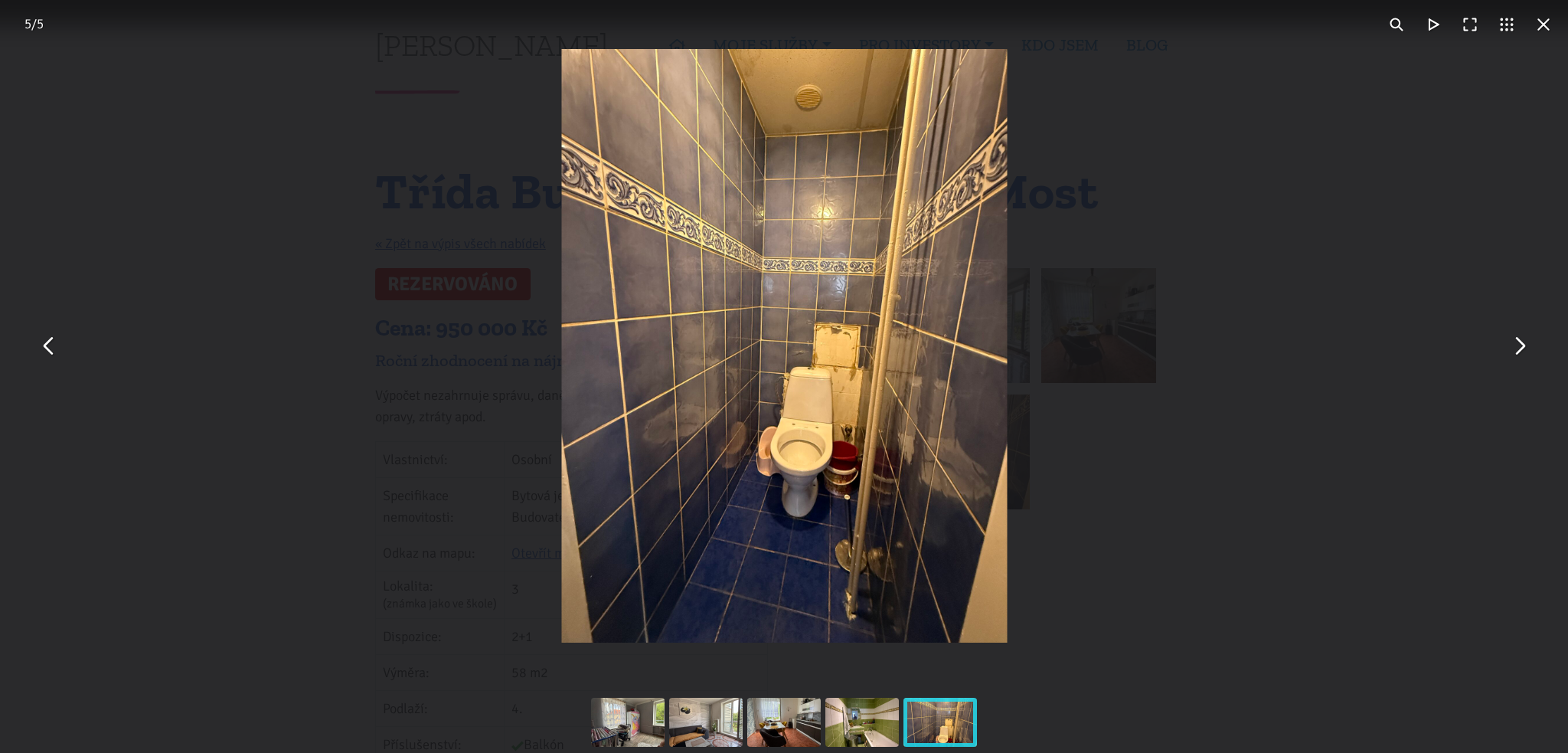
click at [1521, 348] on button "You can close this modal content with the ESC key" at bounding box center [1519, 346] width 37 height 37
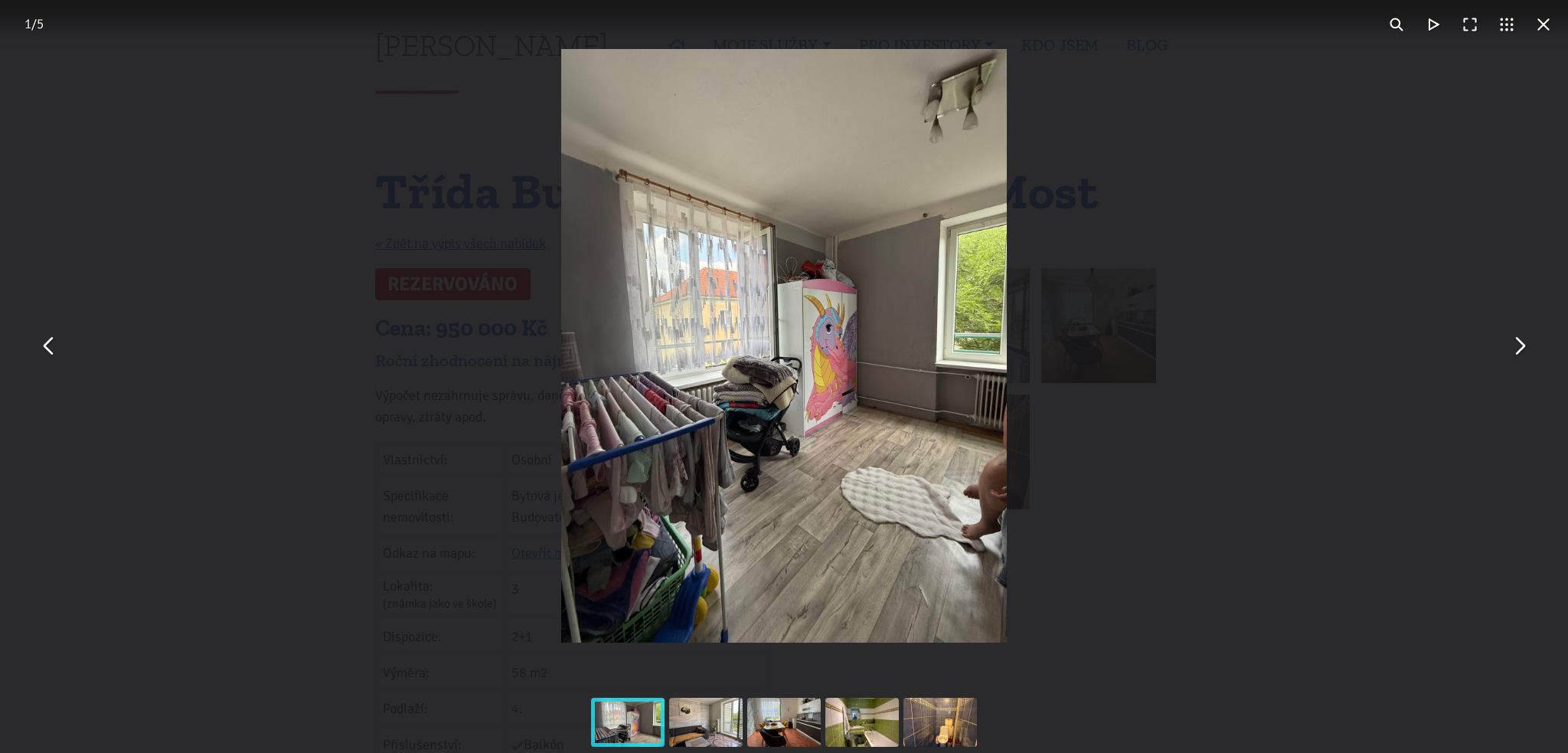
click at [1521, 348] on button "You can close this modal content with the ESC key" at bounding box center [1519, 346] width 37 height 37
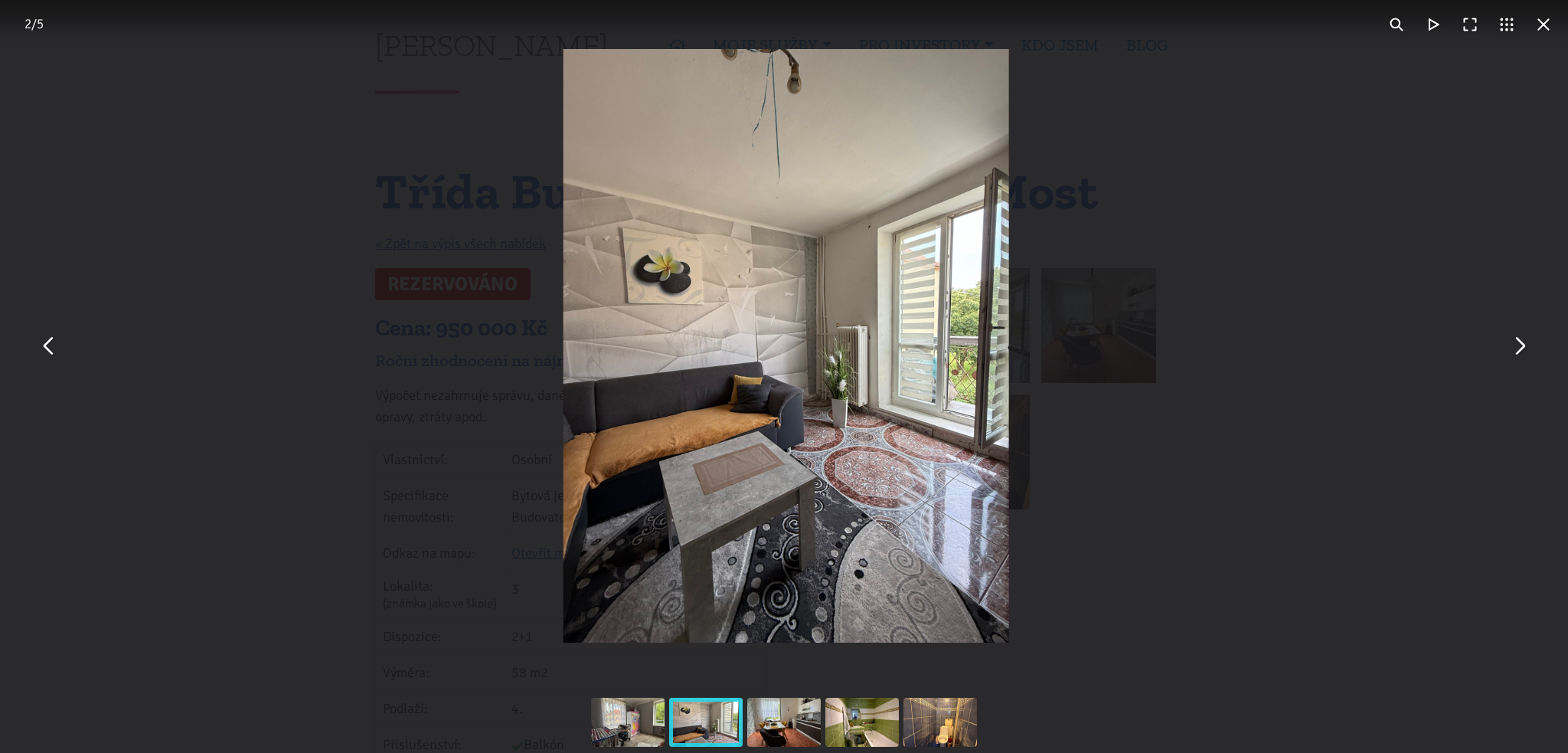
click at [1521, 348] on button "You can close this modal content with the ESC key" at bounding box center [1519, 346] width 37 height 37
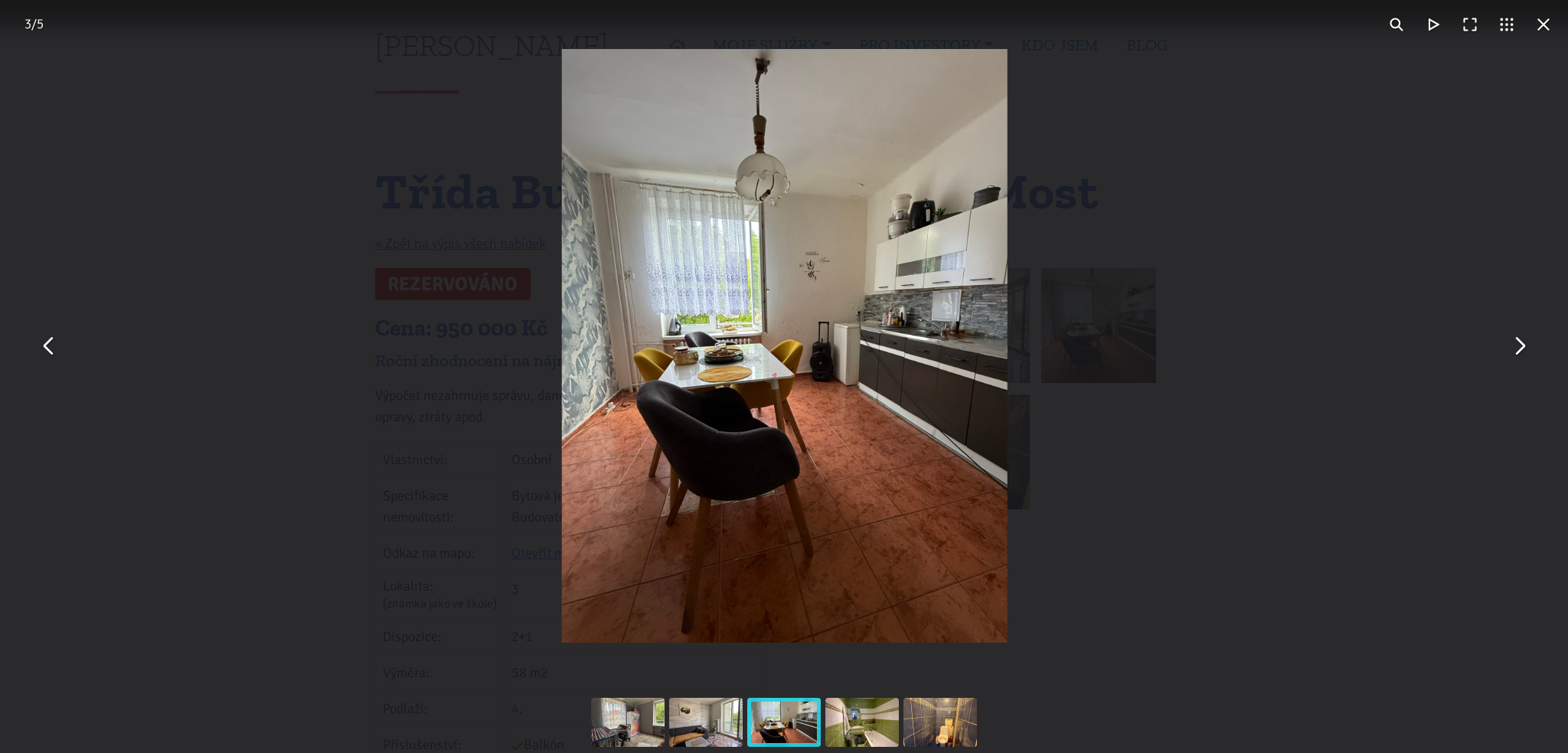
click at [1521, 348] on button "You can close this modal content with the ESC key" at bounding box center [1519, 346] width 37 height 37
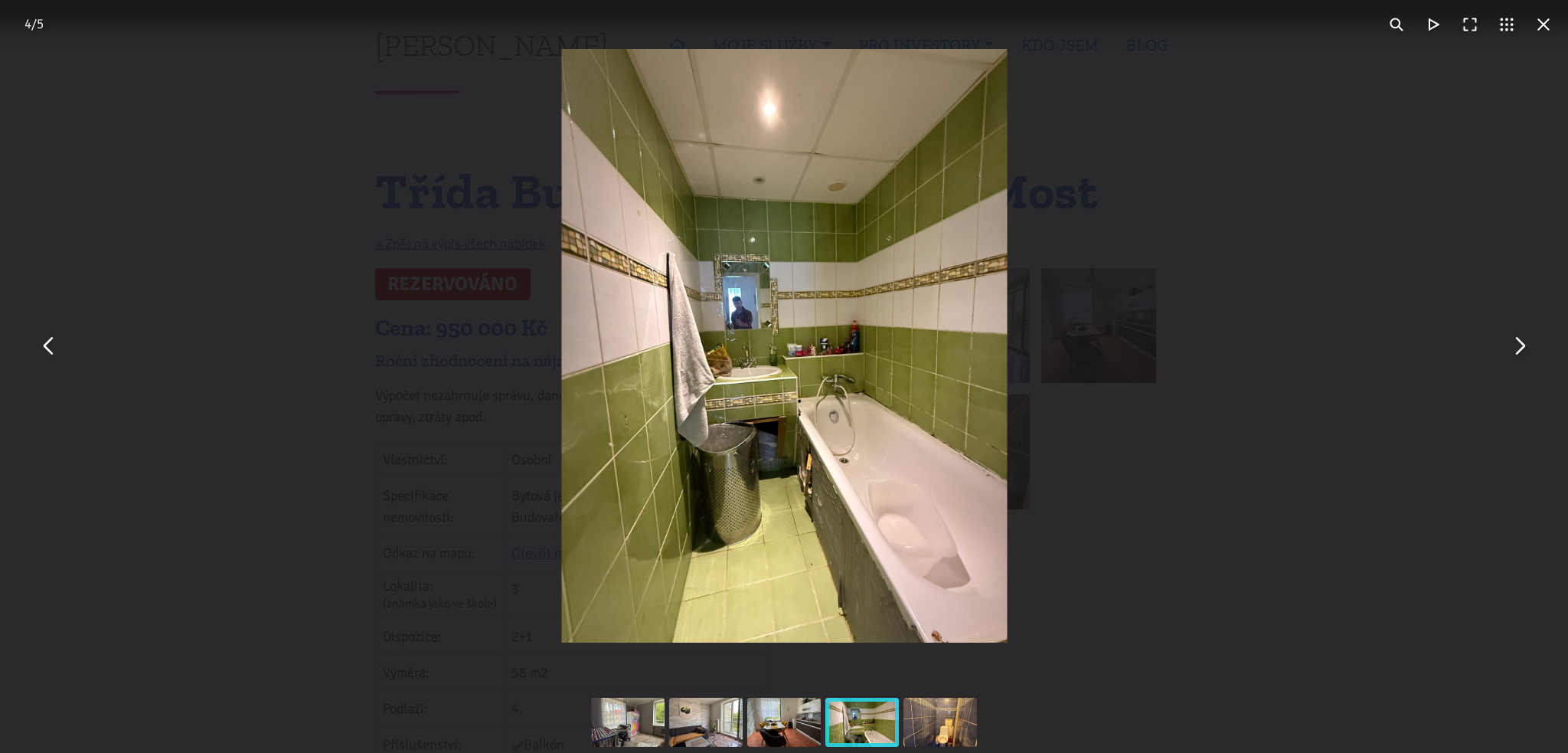
click at [1521, 348] on button "You can close this modal content with the ESC key" at bounding box center [1519, 346] width 37 height 37
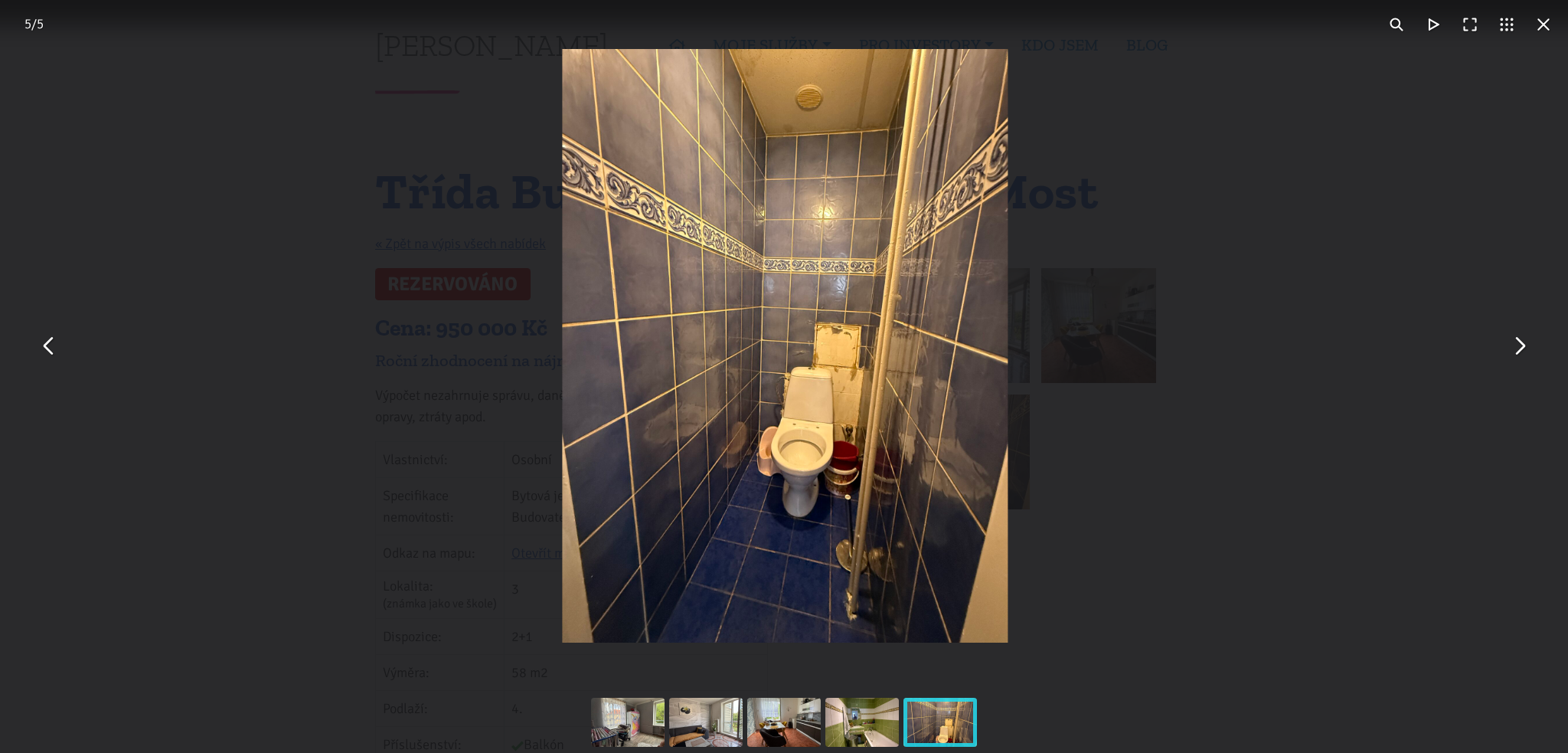
click at [1541, 27] on button "You can close this modal content with the ESC key" at bounding box center [1544, 24] width 37 height 37
